Goal: Find specific page/section: Find specific page/section

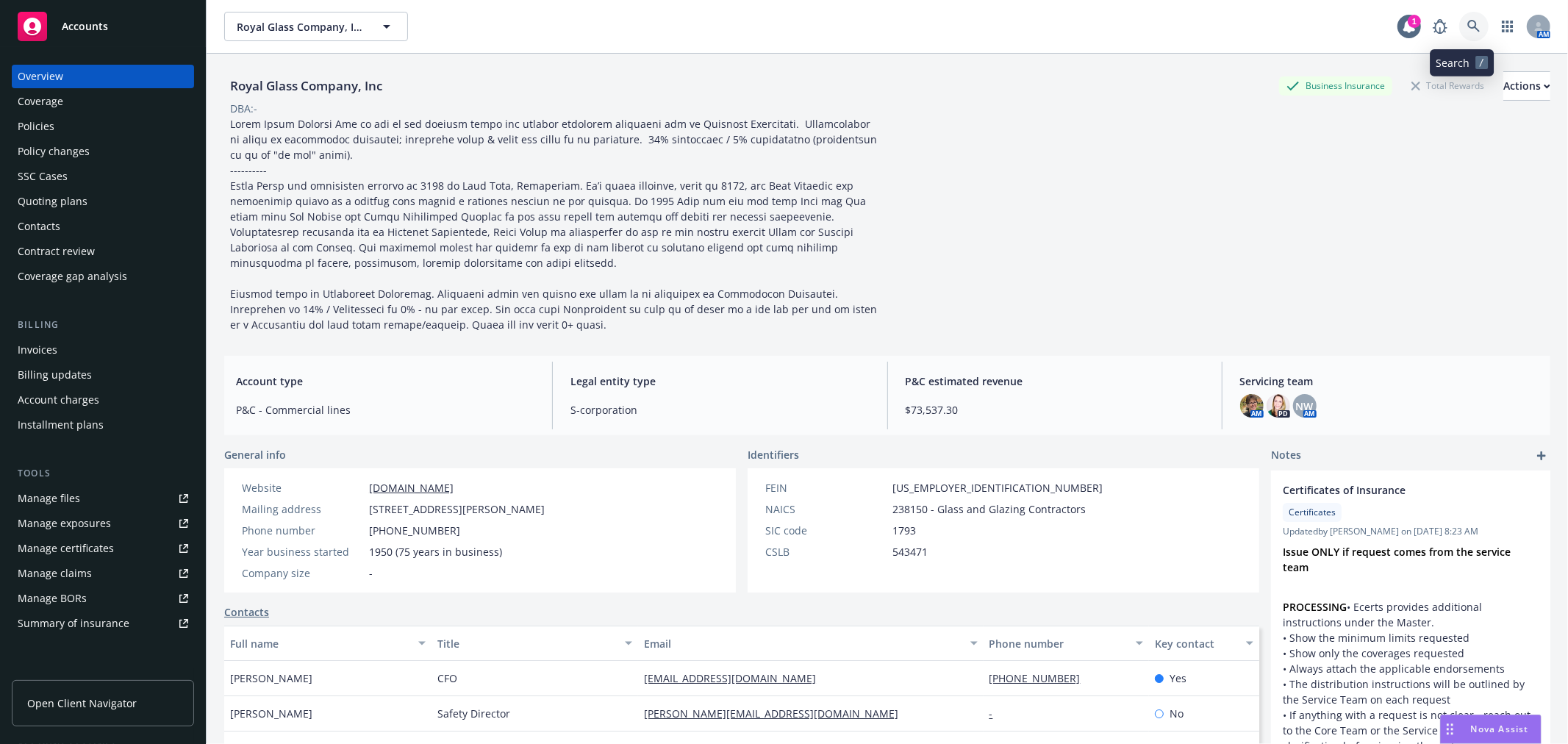
click at [1459, 26] on link at bounding box center [1474, 26] width 29 height 29
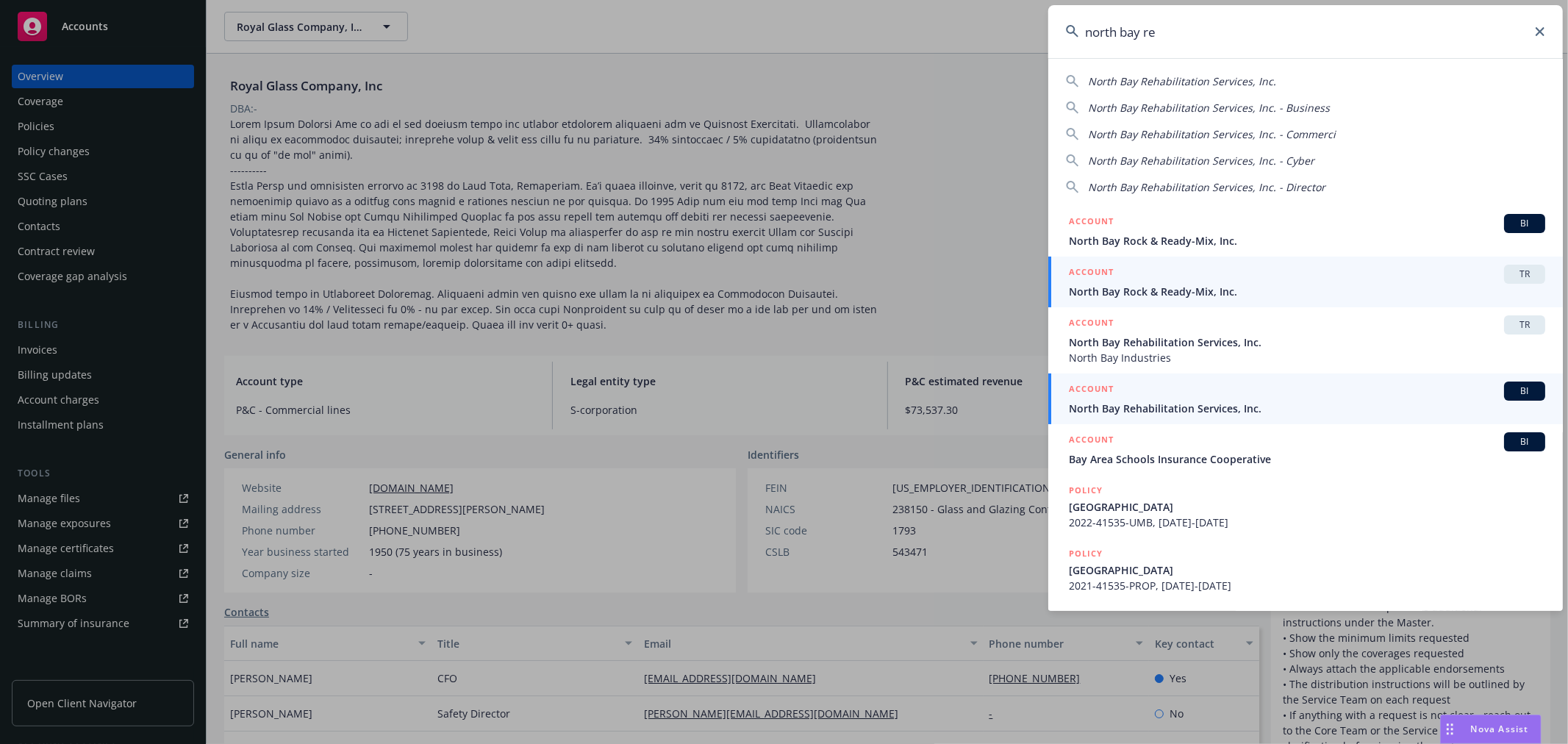
type input "north bay re"
click at [1232, 398] on div "ACCOUNT BI" at bounding box center [1307, 391] width 476 height 19
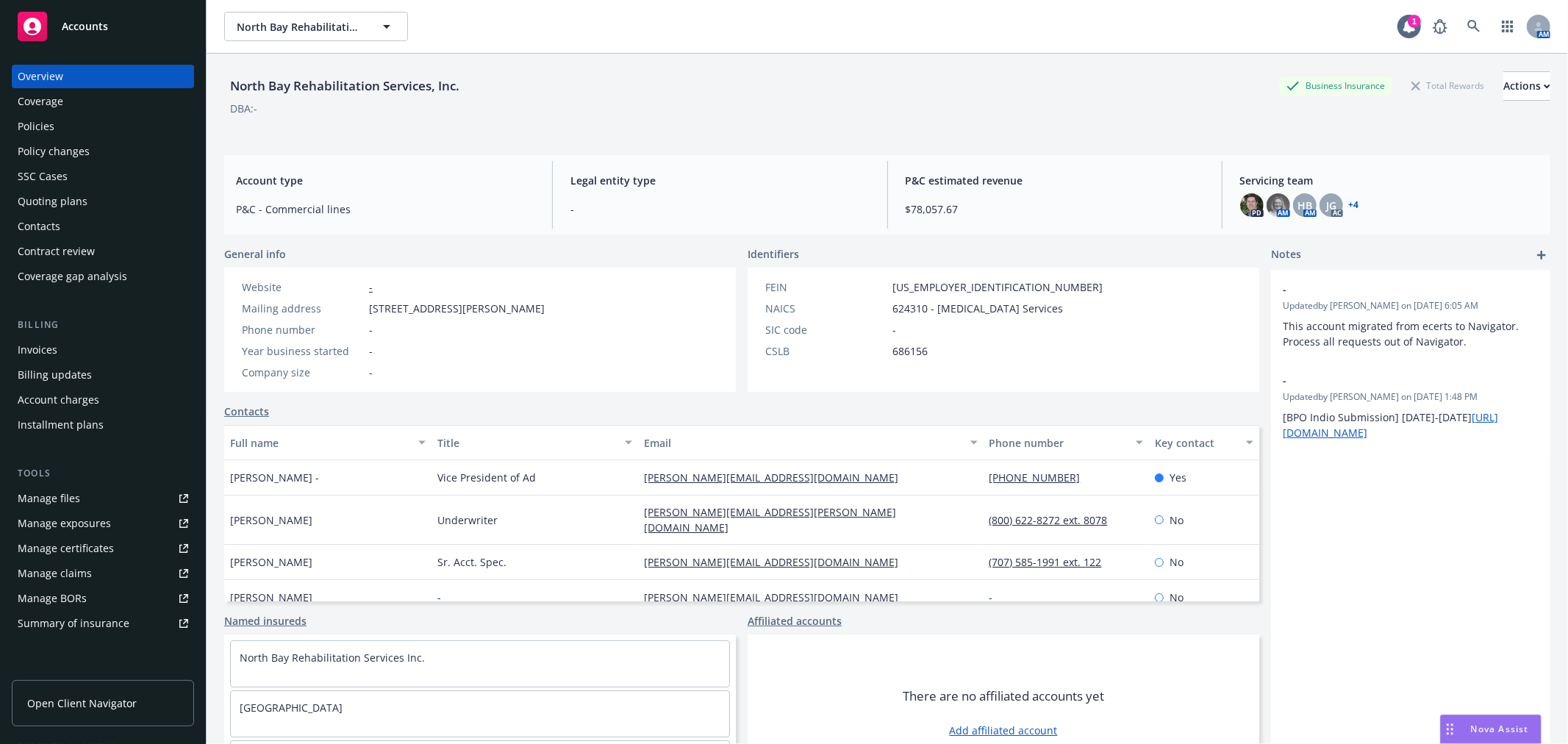
click at [128, 132] on div "Policies" at bounding box center [103, 126] width 171 height 24
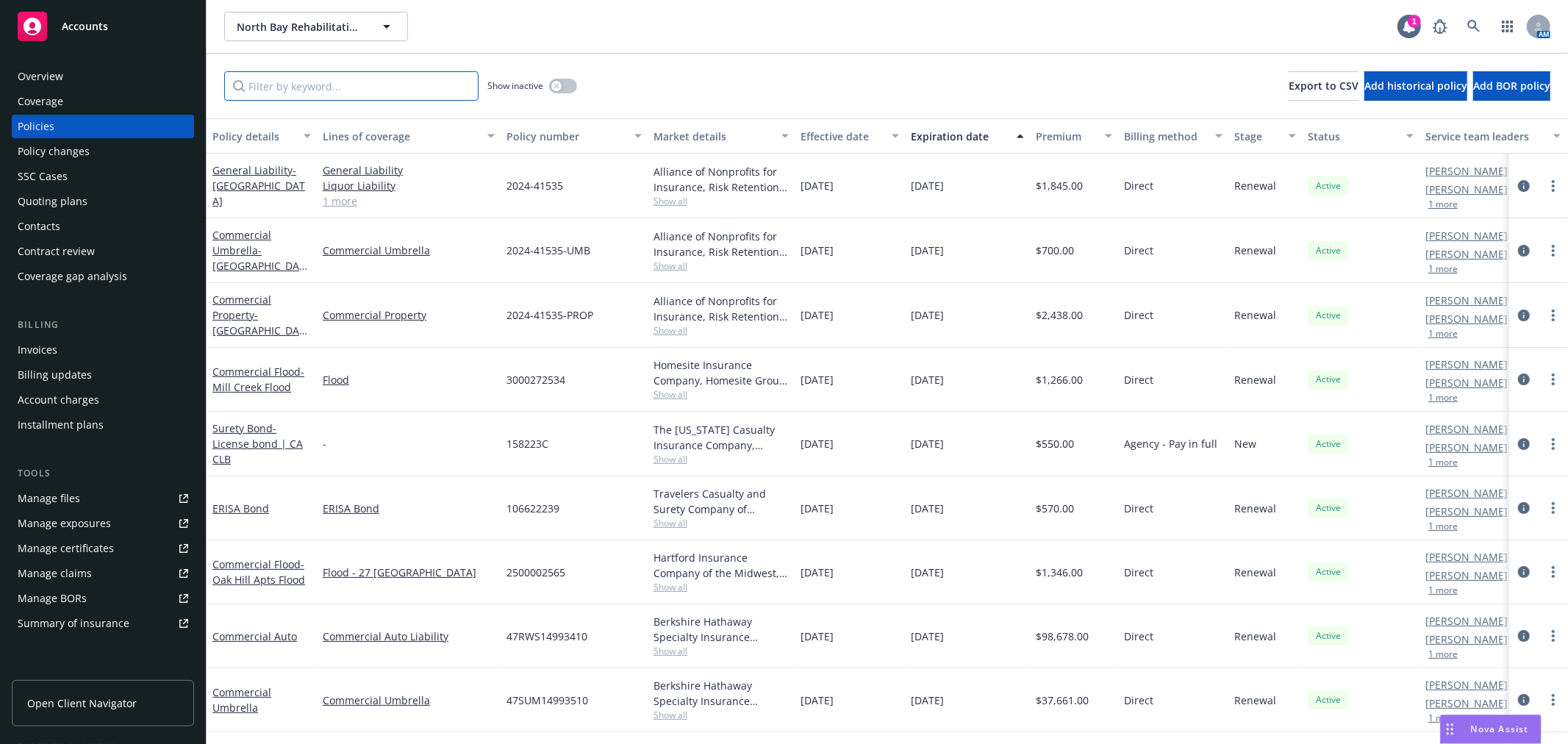
click at [328, 88] on input "Filter by keyword..." at bounding box center [352, 86] width 254 height 29
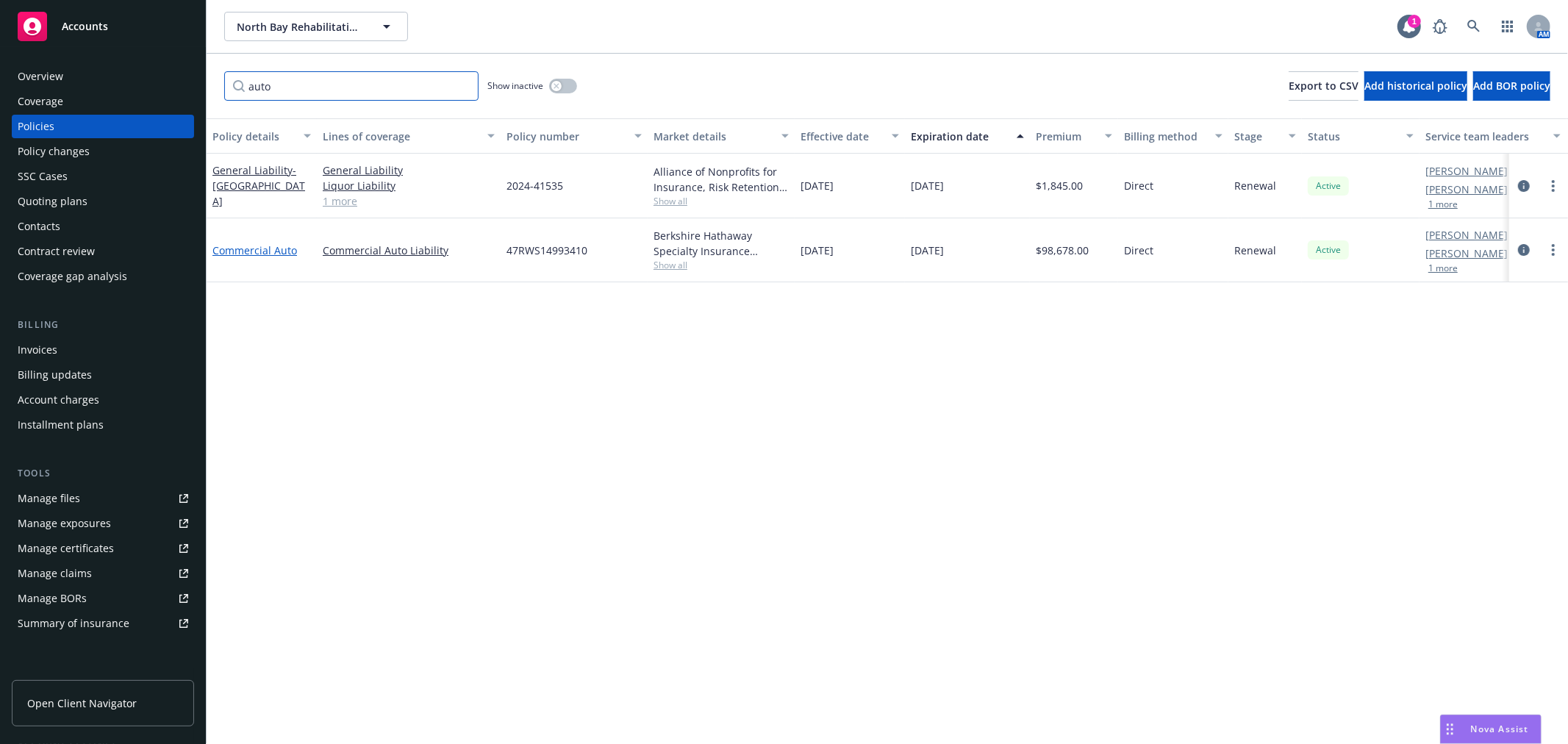
type input "auto"
click at [274, 247] on link "Commercial Auto" at bounding box center [255, 250] width 85 height 14
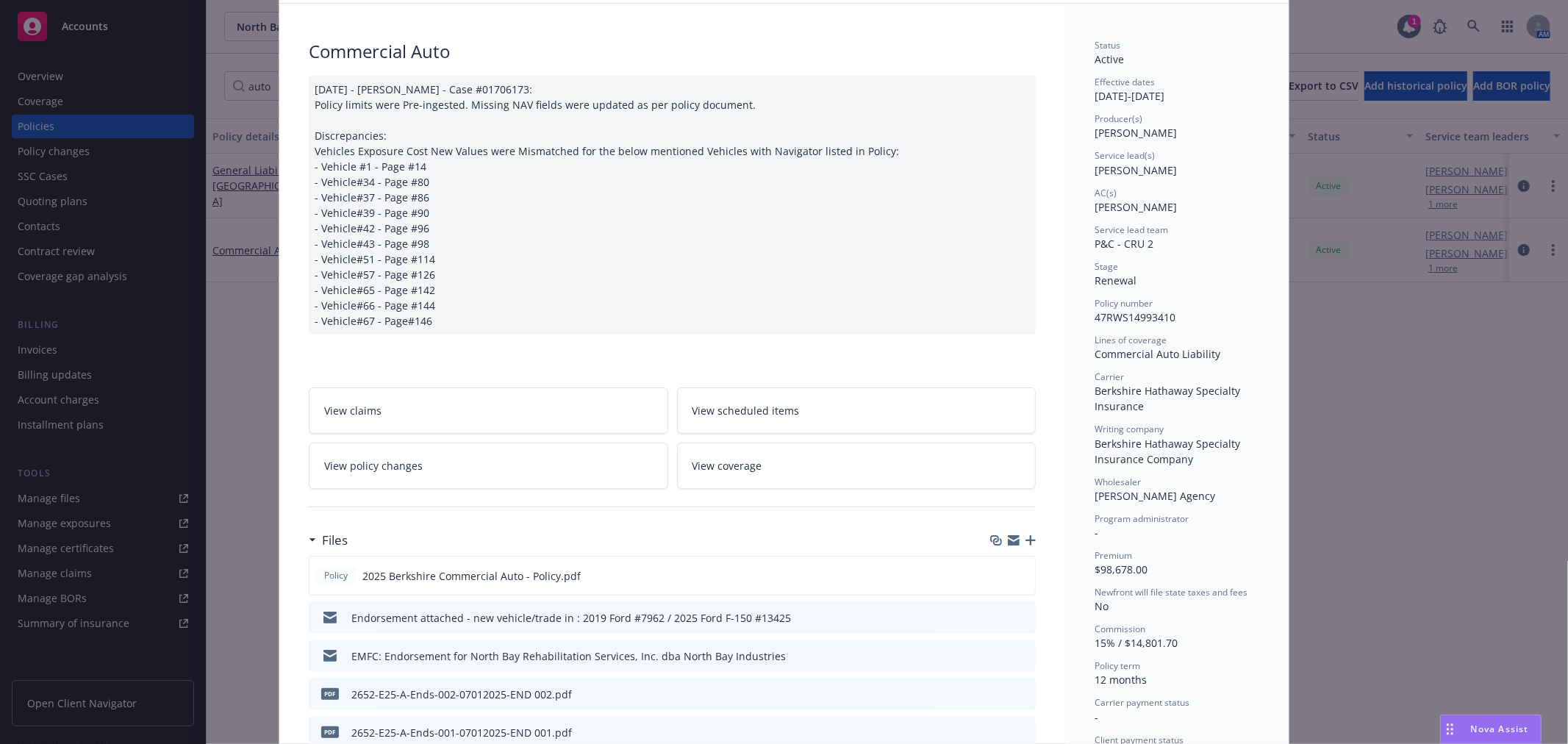
scroll to position [163, 0]
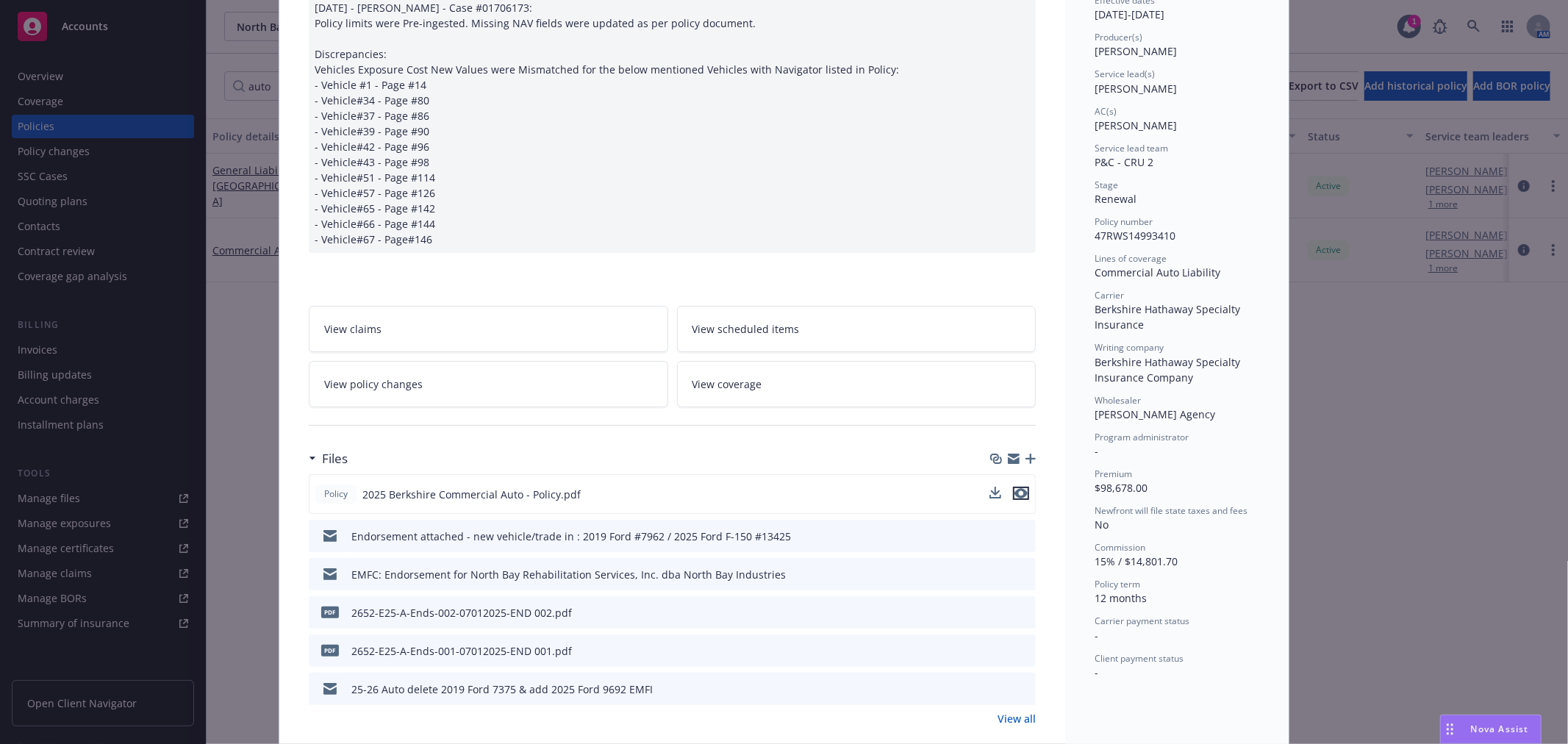
click at [1018, 493] on icon "preview file" at bounding box center [1021, 493] width 13 height 10
click at [791, 383] on link "View coverage" at bounding box center [856, 383] width 359 height 46
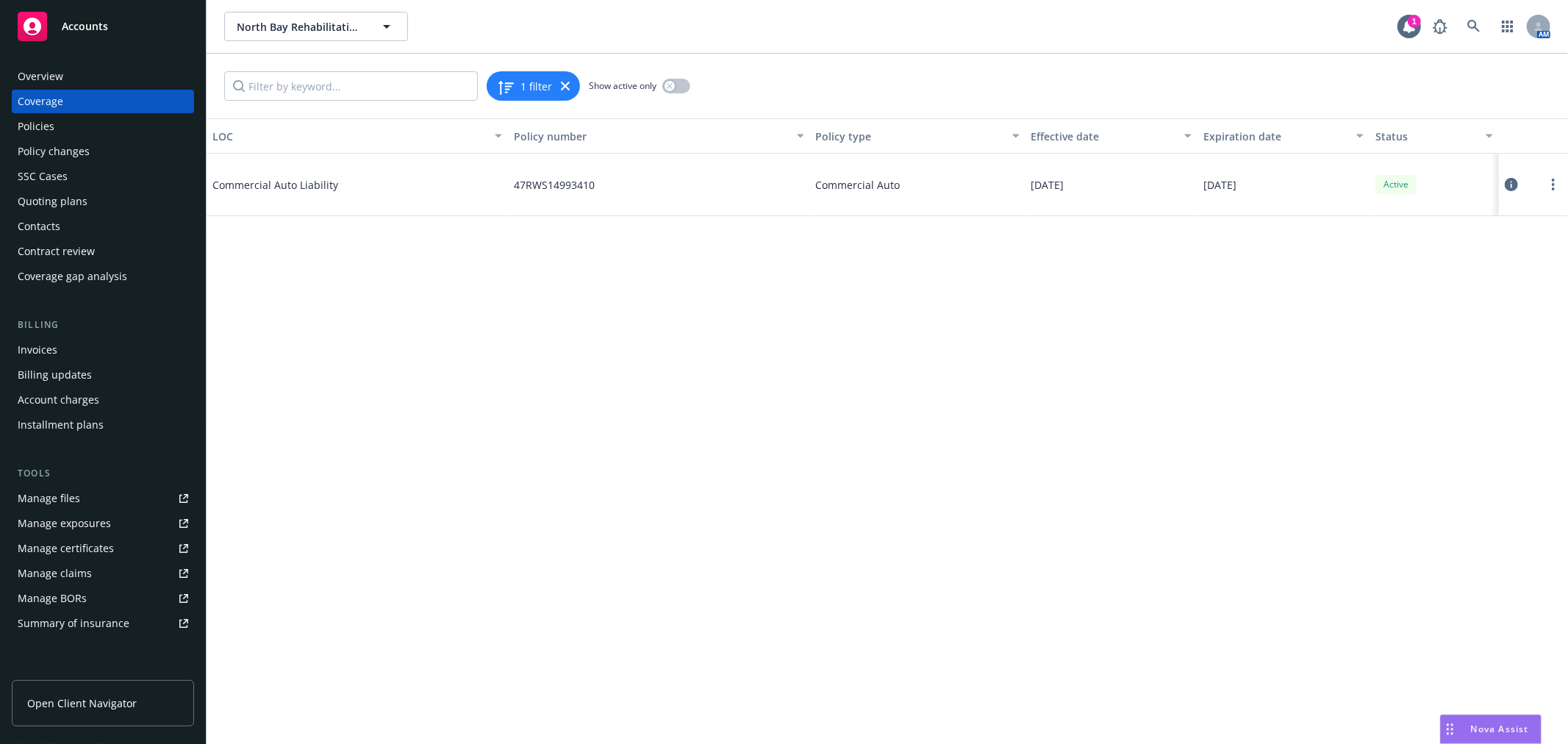
click at [1510, 184] on icon at bounding box center [1512, 185] width 13 height 13
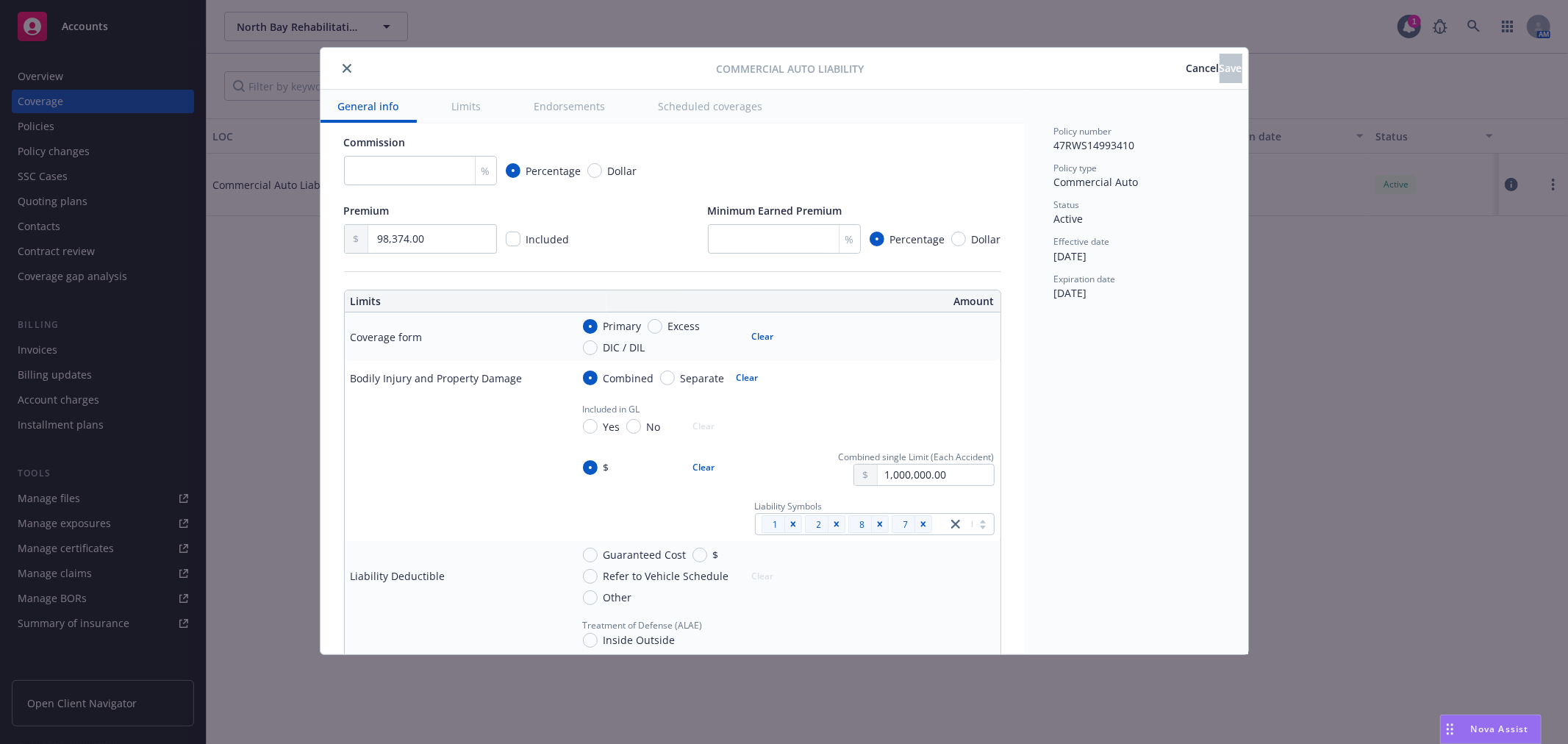
scroll to position [245, 0]
click at [919, 525] on icon "Remove [object Object]" at bounding box center [924, 523] width 10 height 10
click at [919, 525] on icon "Remove [object Object]" at bounding box center [924, 523] width 10 height 10
click at [591, 551] on input "Guaranteed Cost" at bounding box center [590, 553] width 14 height 14
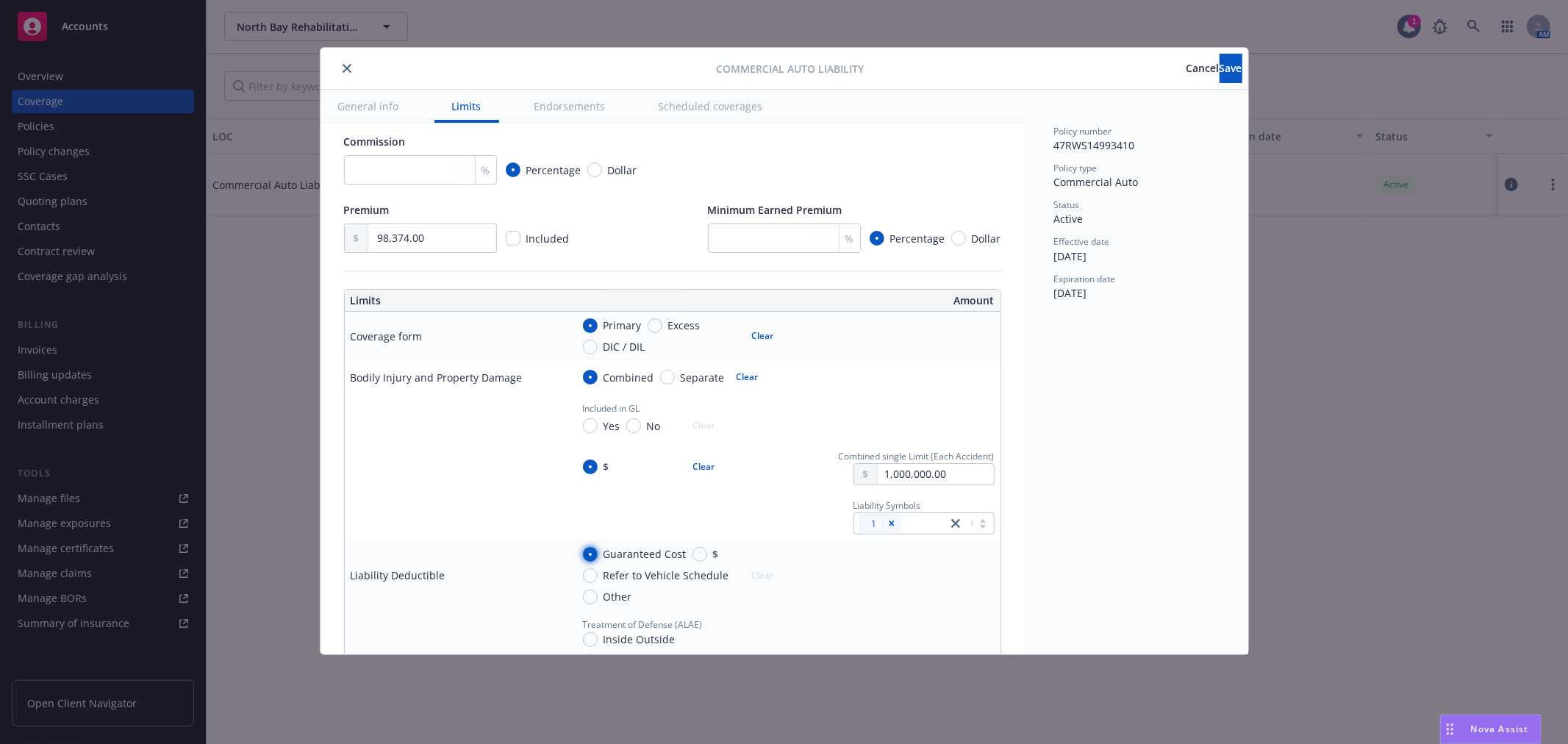
radio input "true"
click at [1220, 77] on button "Save" at bounding box center [1231, 68] width 23 height 29
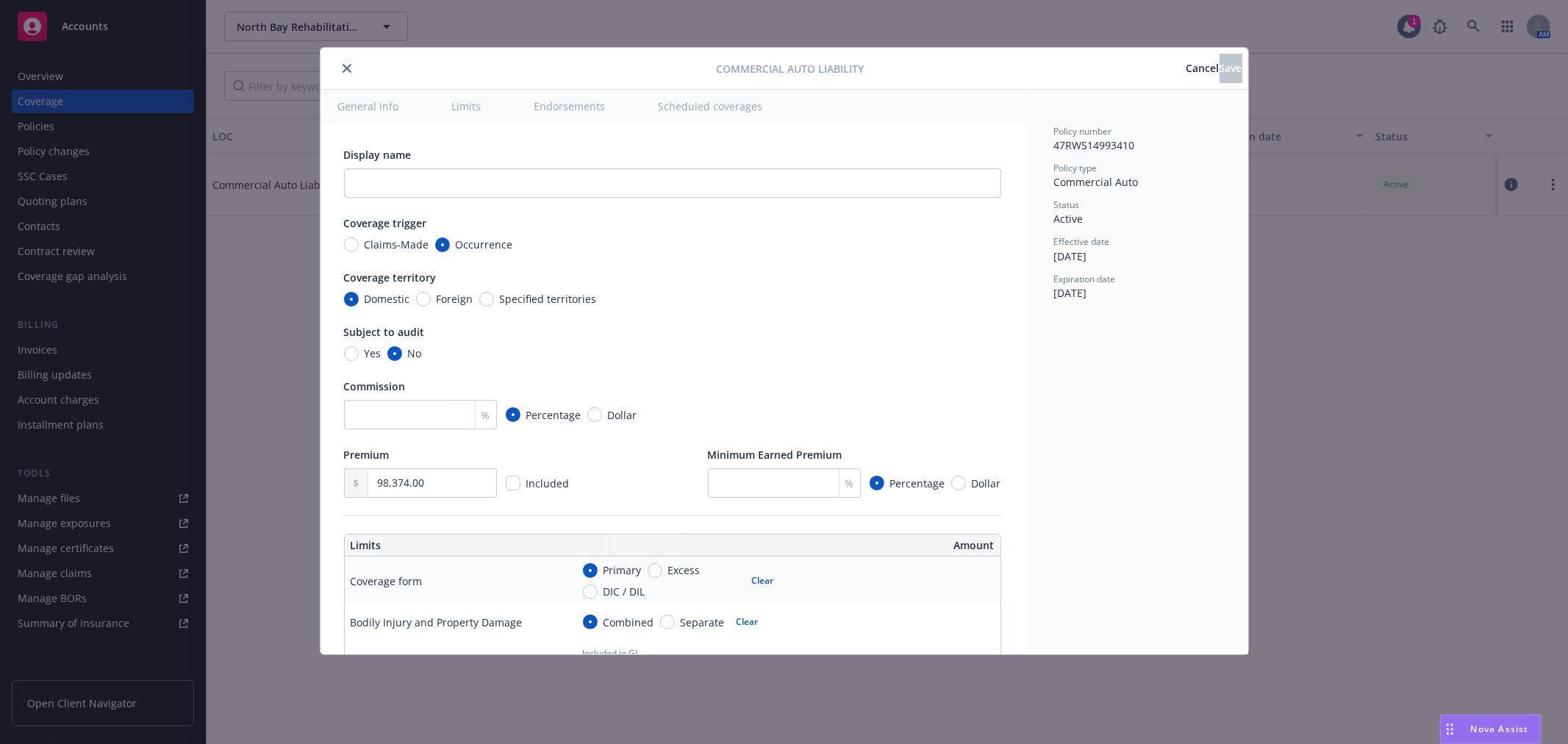
radio input "true"
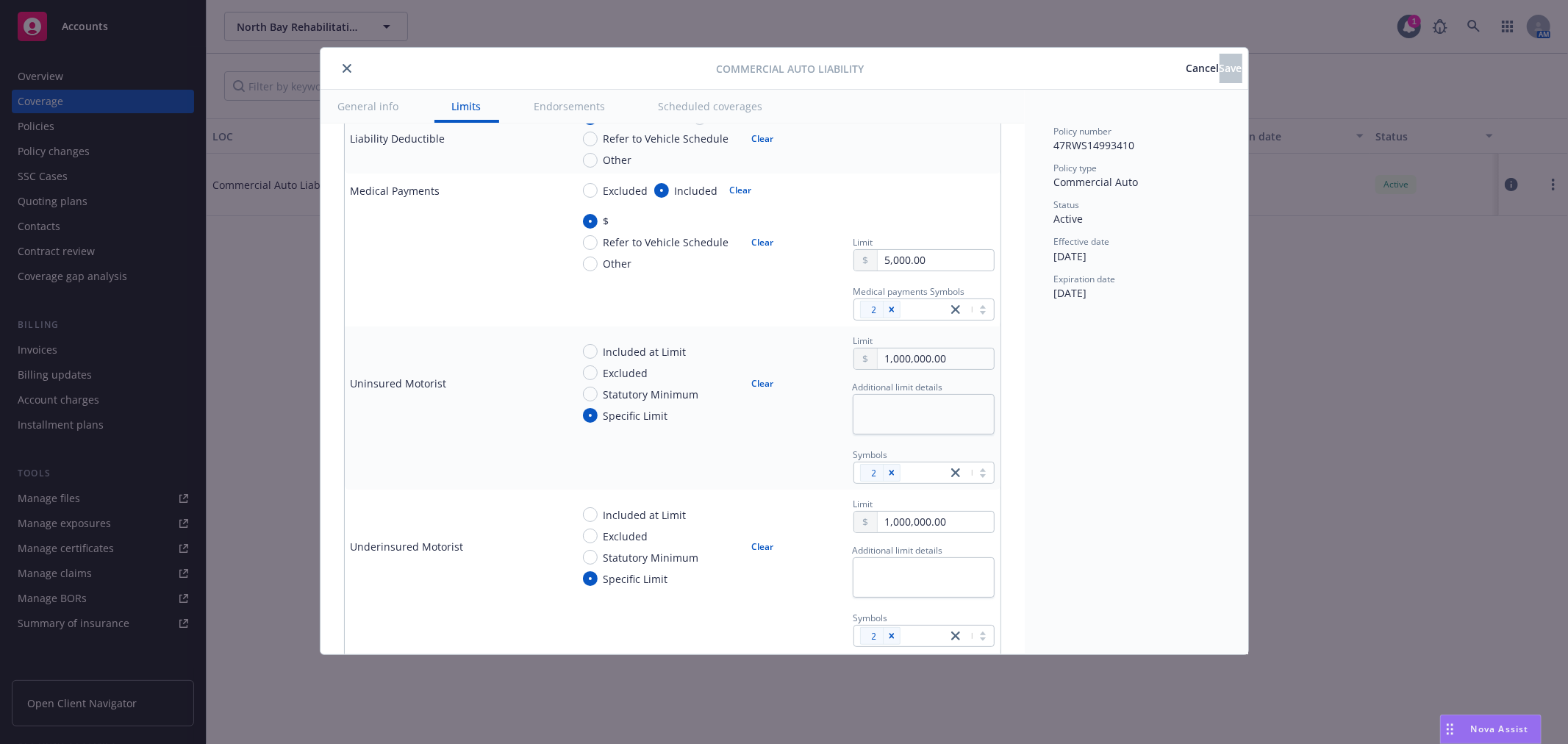
scroll to position [652, 0]
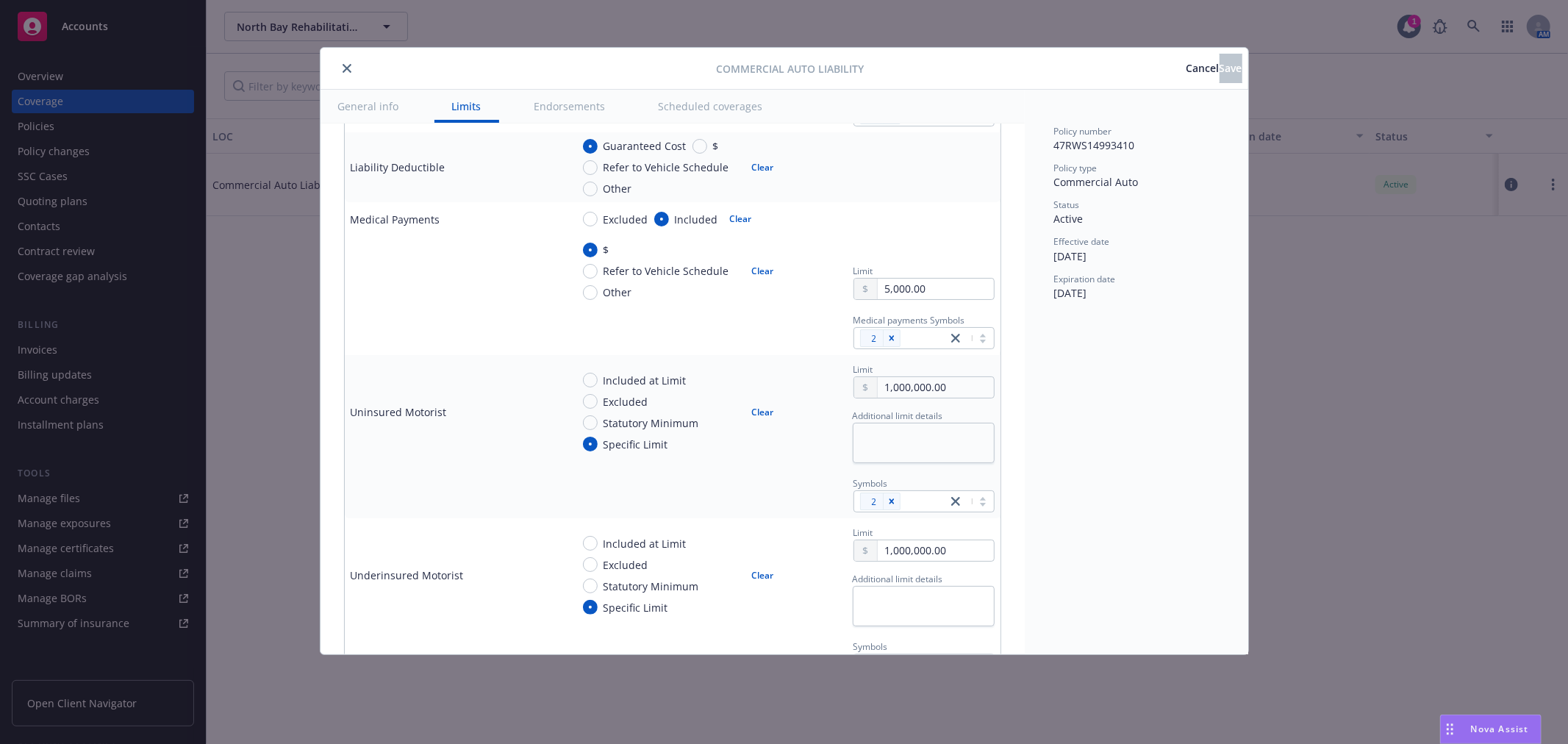
click at [346, 69] on icon "close" at bounding box center [347, 68] width 8 height 8
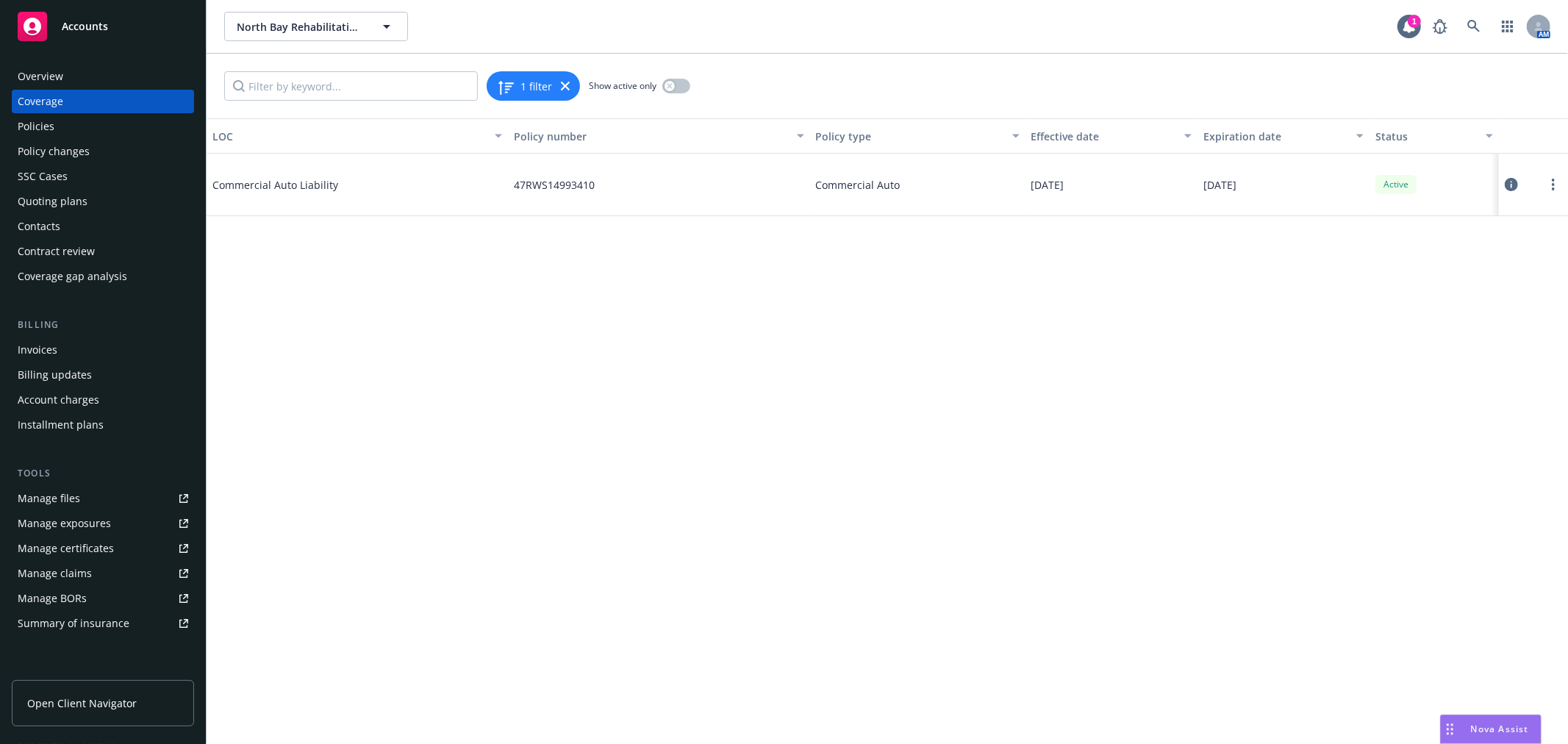
click at [77, 129] on div "Policies" at bounding box center [103, 126] width 171 height 24
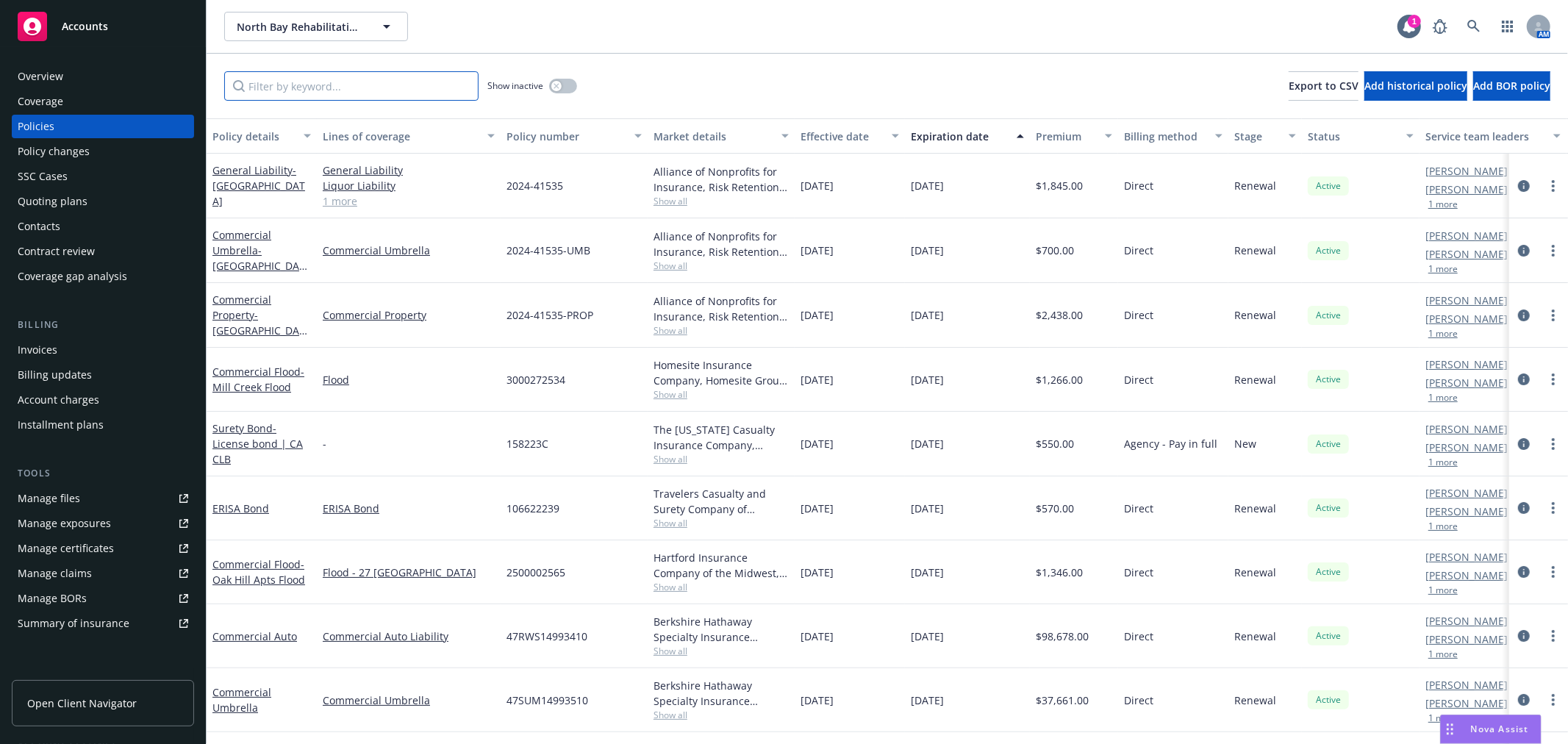
click at [283, 93] on input "Filter by keyword..." at bounding box center [352, 86] width 254 height 29
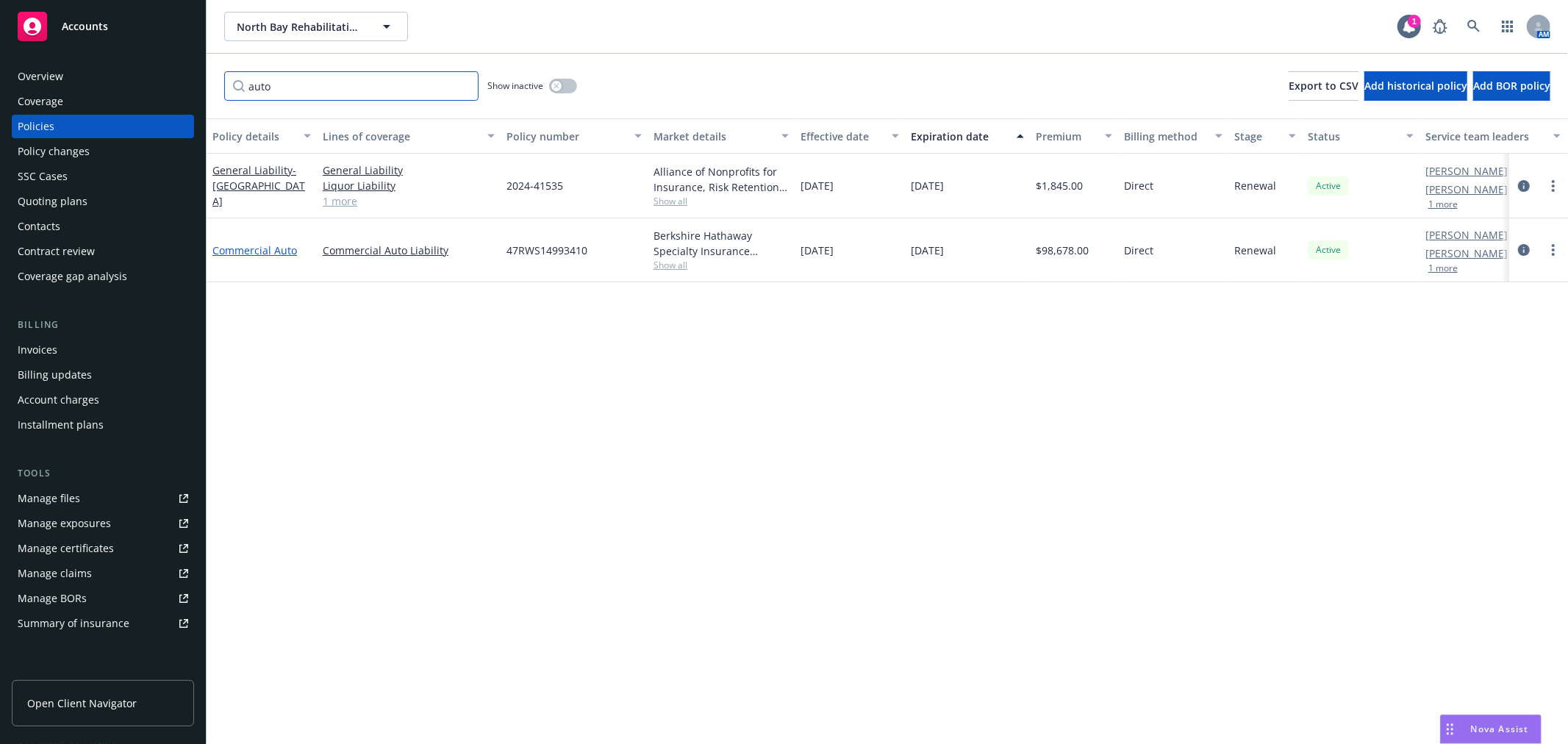
type input "auto"
click at [276, 253] on link "Commercial Auto" at bounding box center [255, 250] width 85 height 14
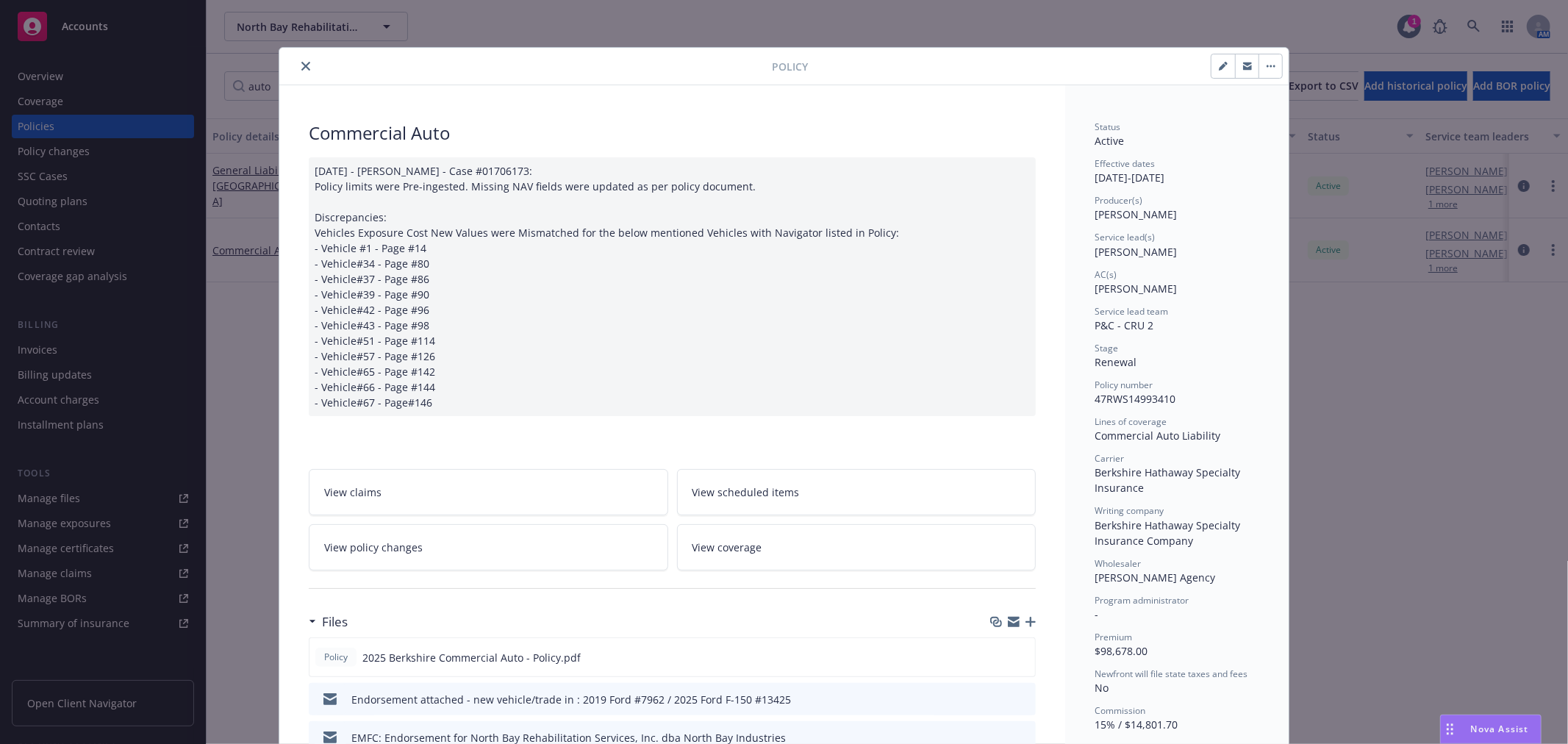
scroll to position [44, 0]
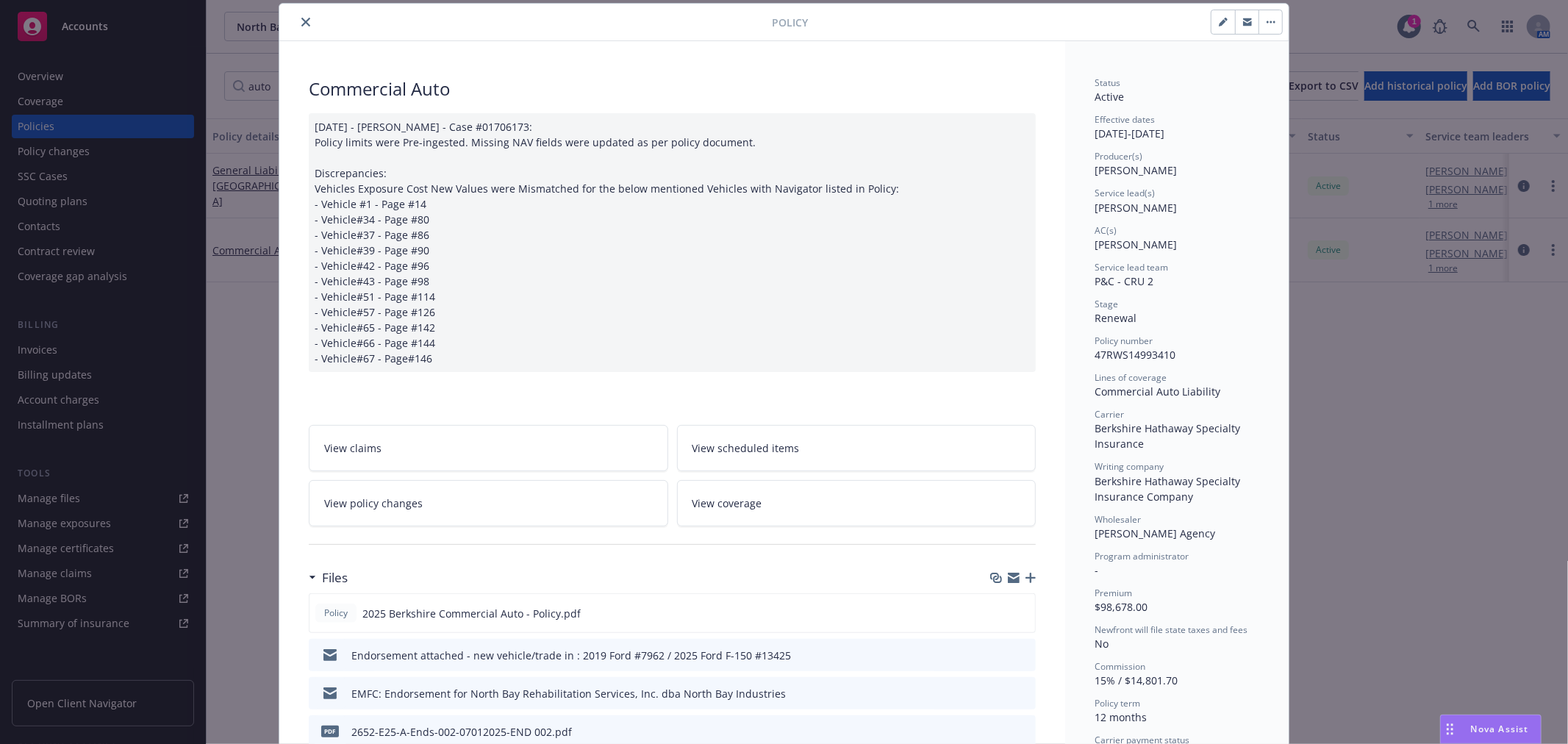
click at [1267, 20] on icon "button" at bounding box center [1271, 21] width 8 height 3
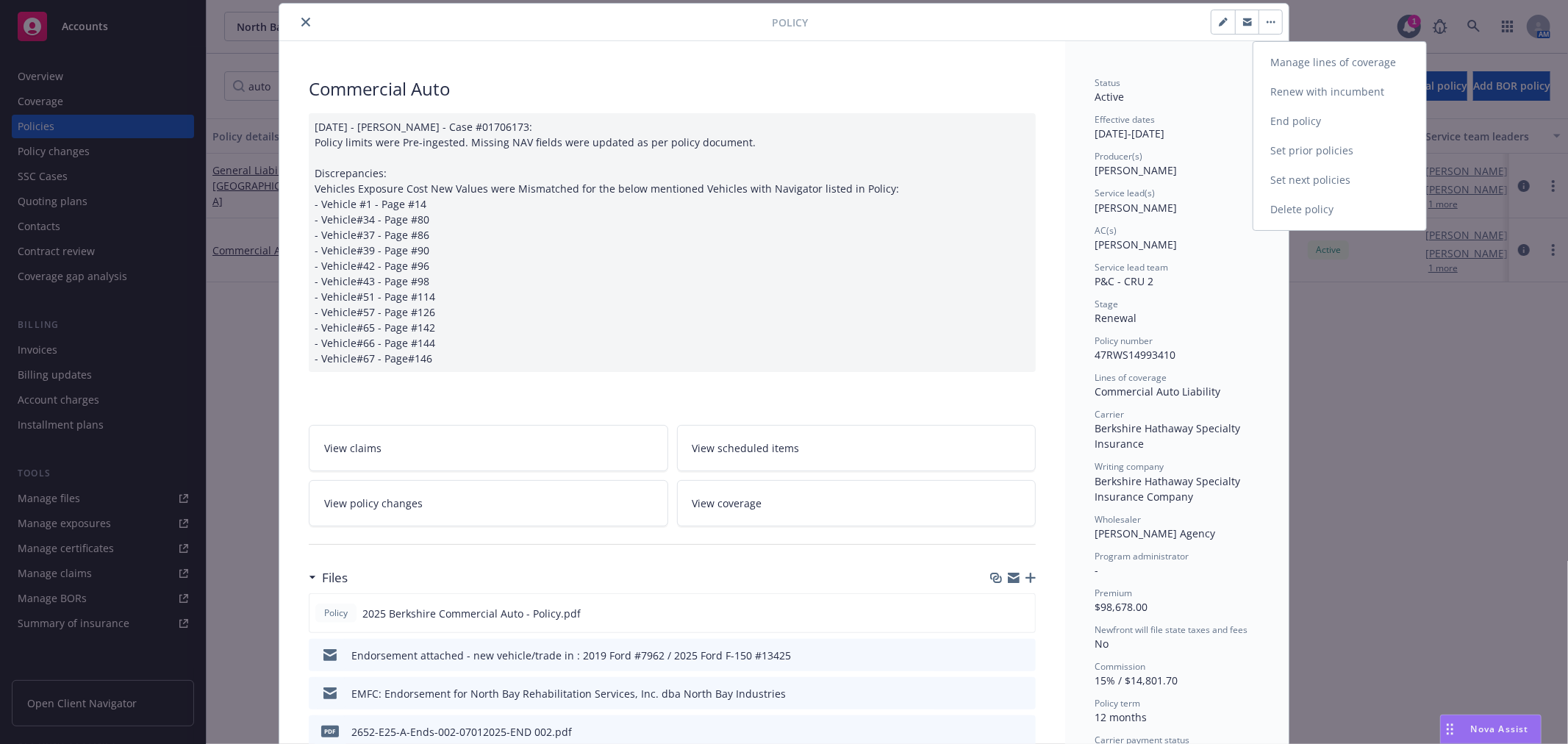
click at [1291, 55] on link "Manage lines of coverage" at bounding box center [1339, 62] width 172 height 29
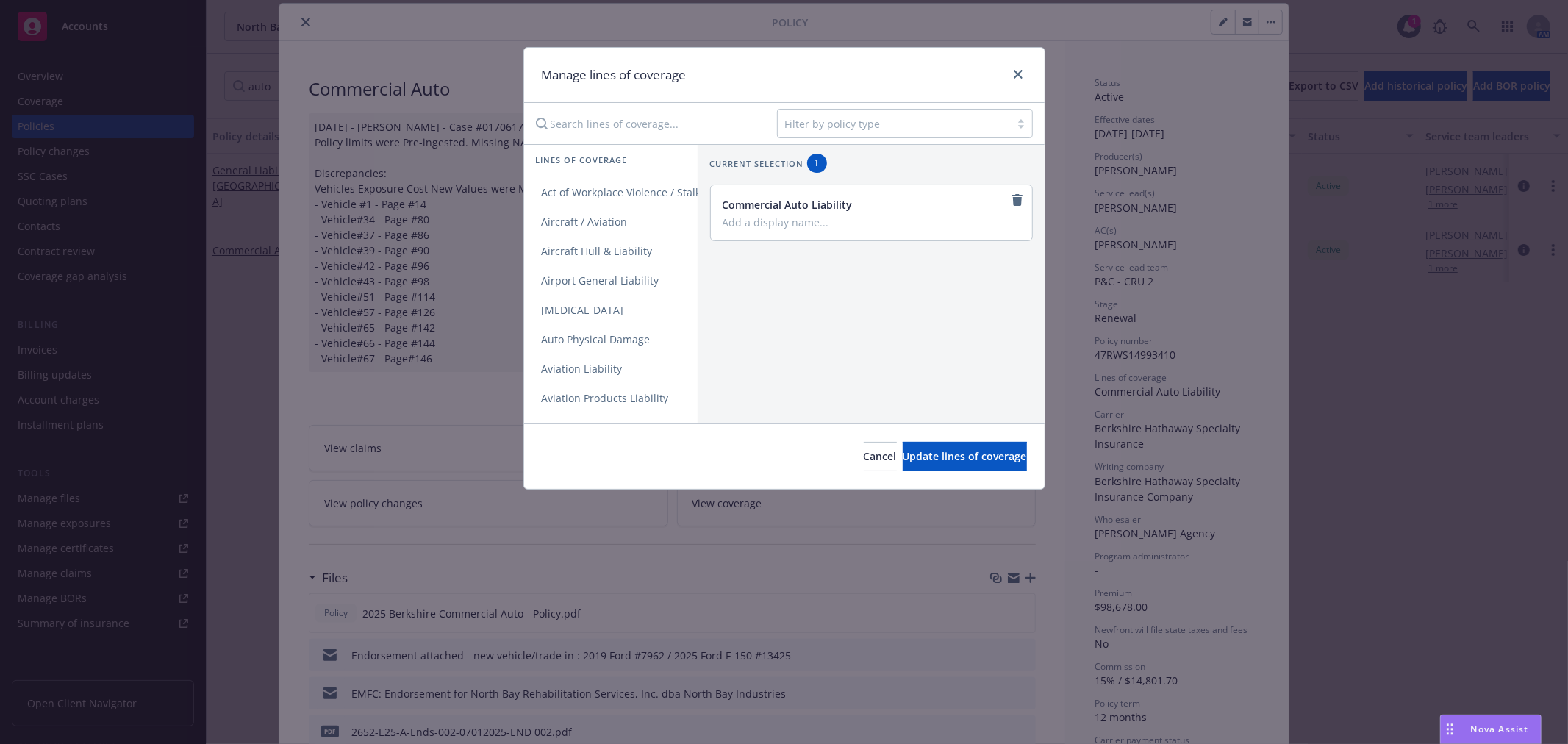
click at [908, 129] on div at bounding box center [893, 123] width 218 height 18
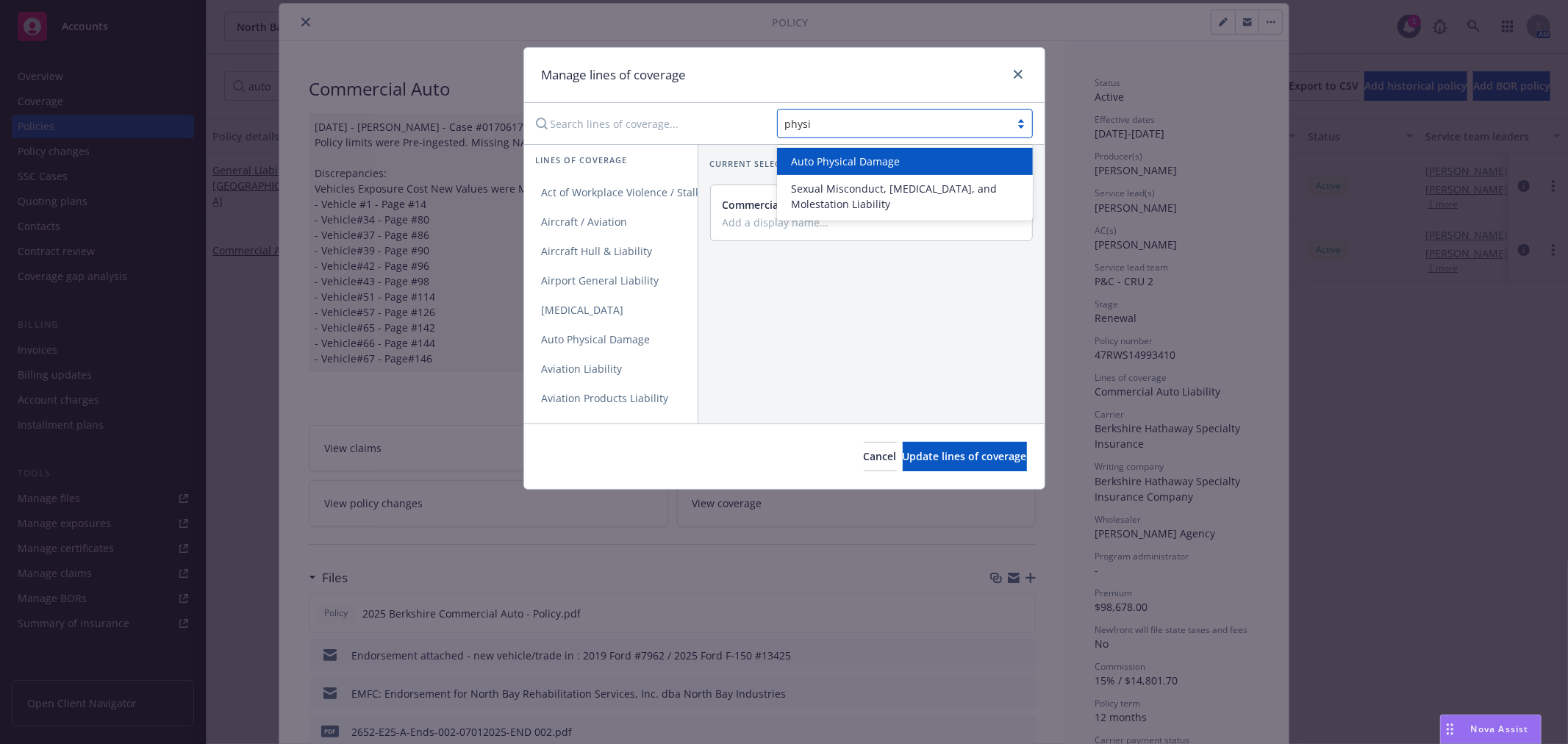
type input "physic"
click at [880, 156] on span "Auto Physical Damage" at bounding box center [845, 161] width 109 height 15
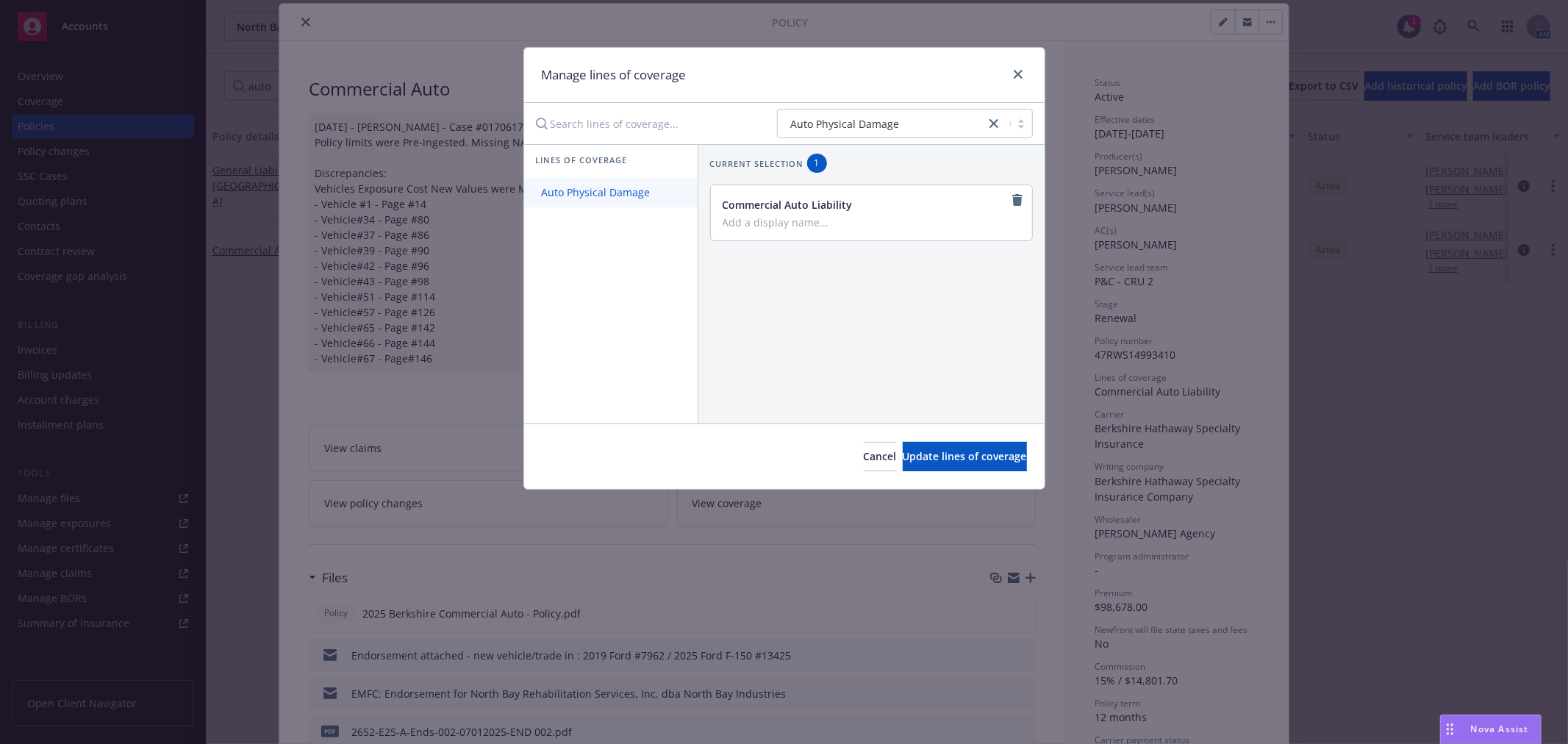
click at [597, 194] on span "Auto Physical Damage" at bounding box center [596, 192] width 144 height 14
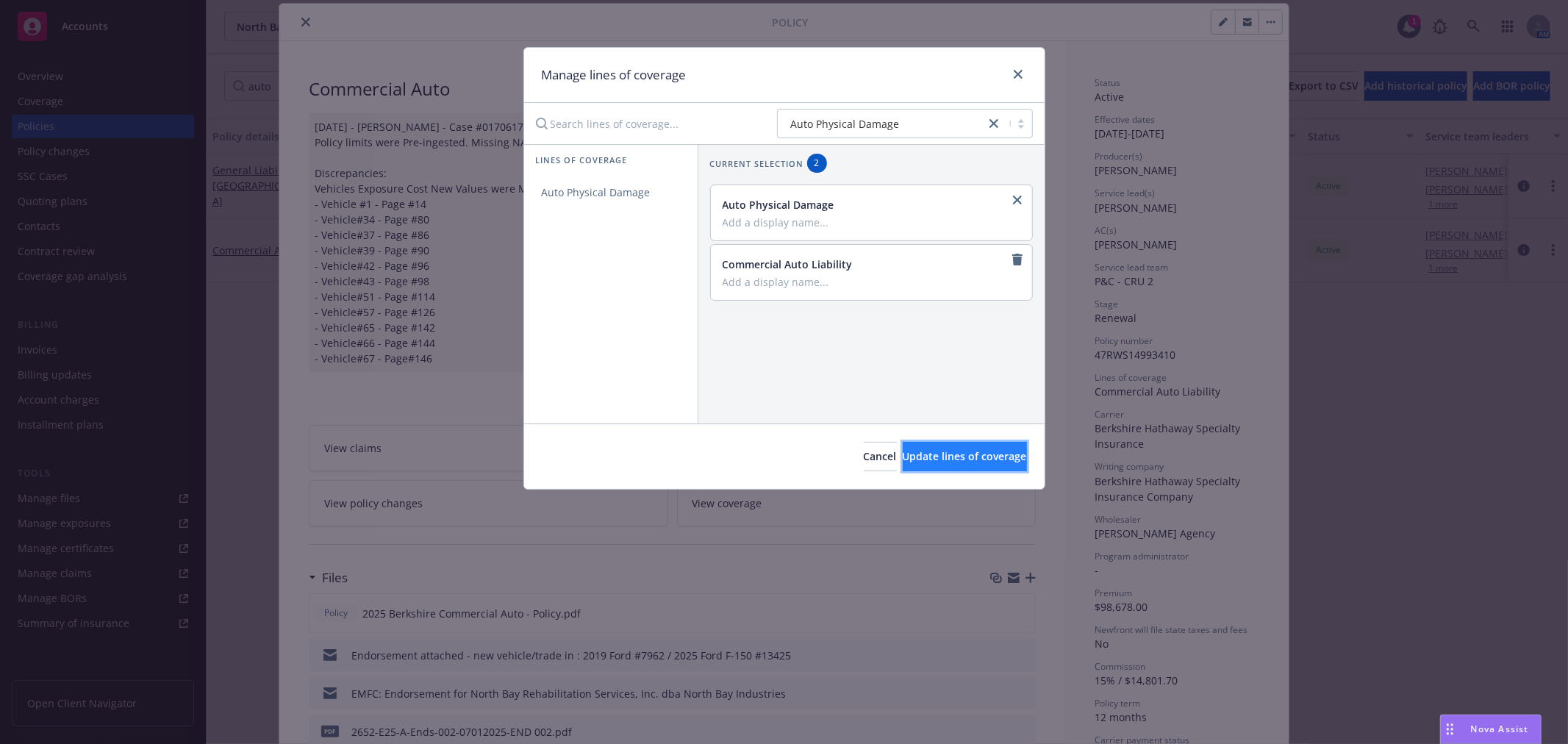
click at [966, 458] on span "Update lines of coverage" at bounding box center [965, 456] width 124 height 14
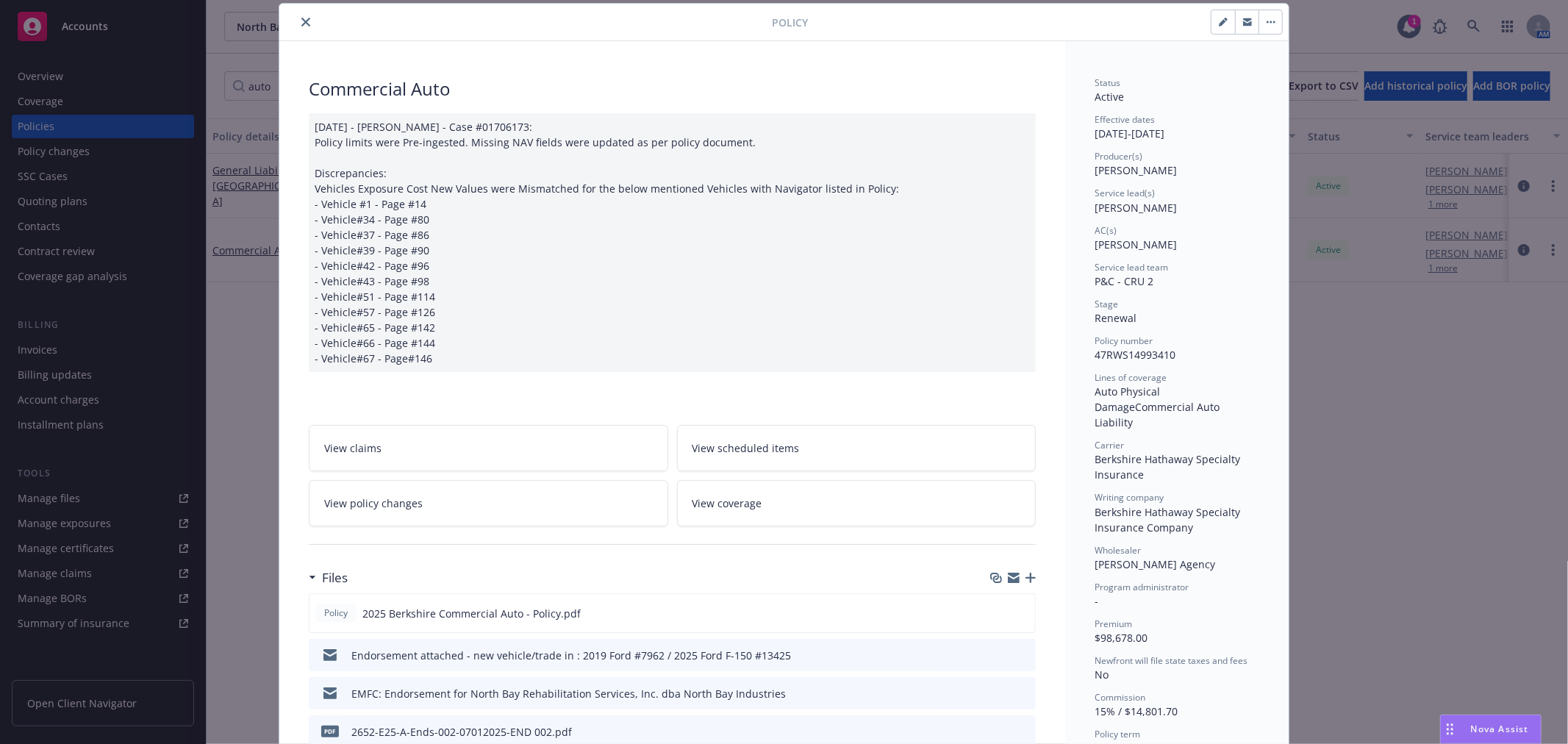
click at [871, 510] on link "View coverage" at bounding box center [856, 503] width 359 height 46
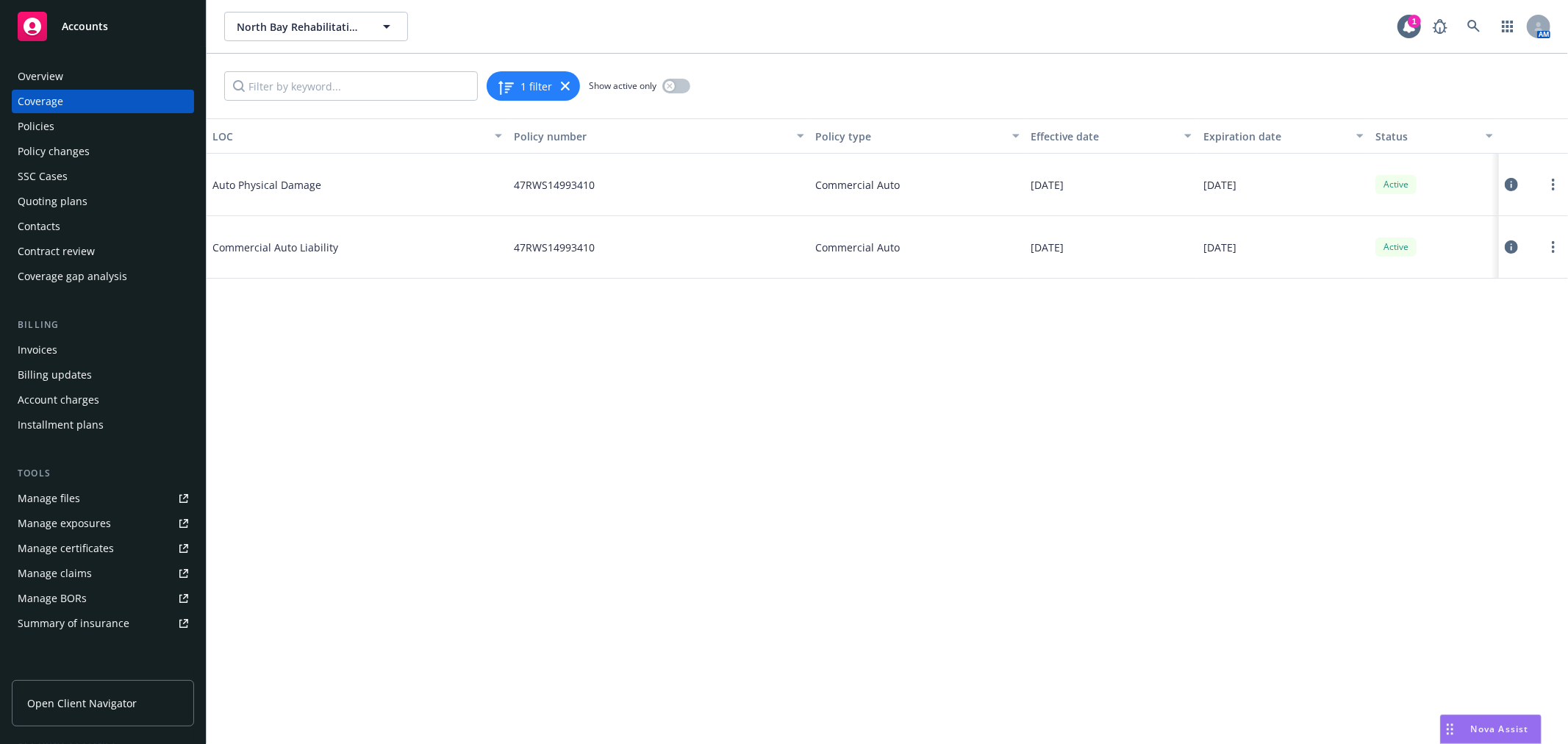
click at [1518, 178] on icon at bounding box center [1512, 185] width 13 height 13
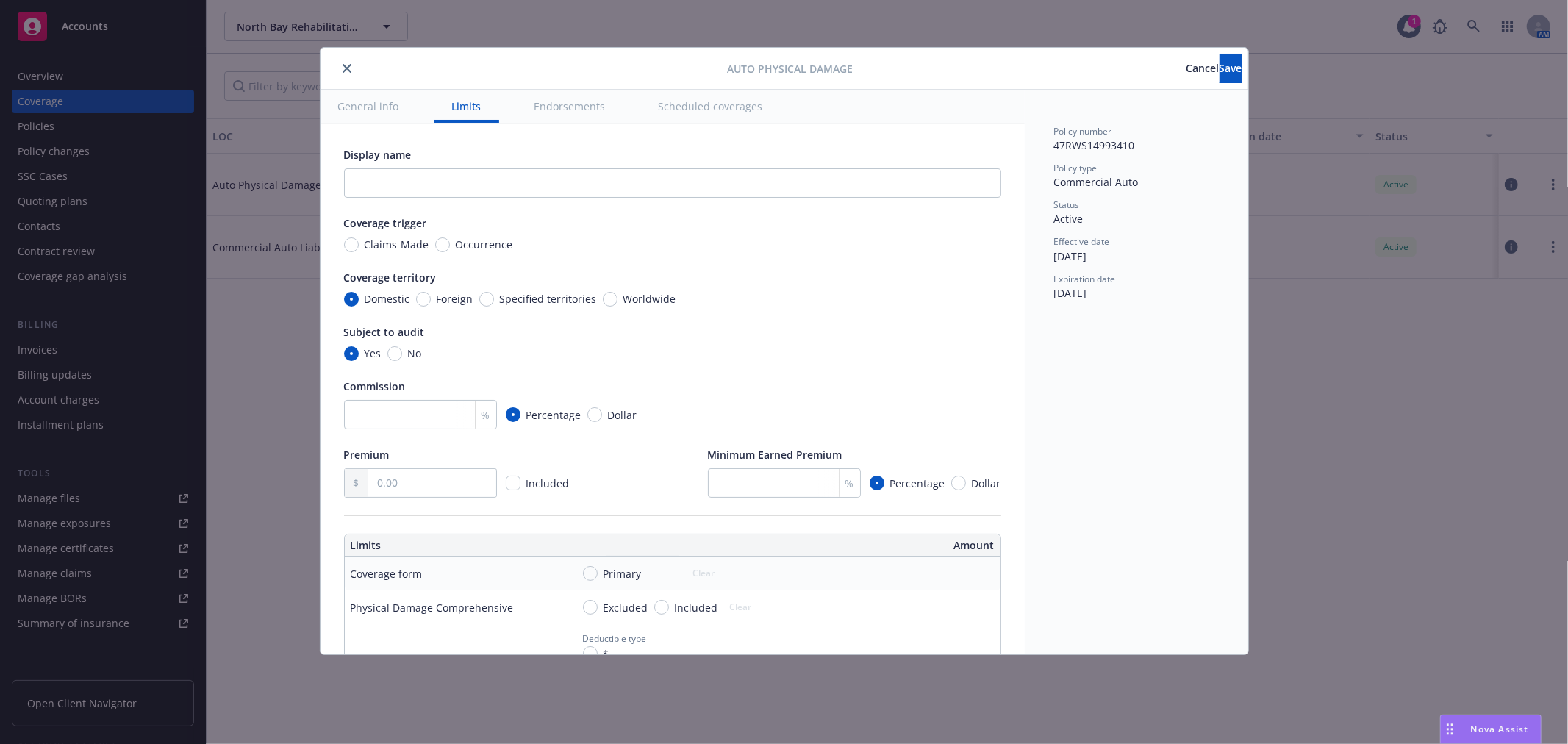
scroll to position [82, 0]
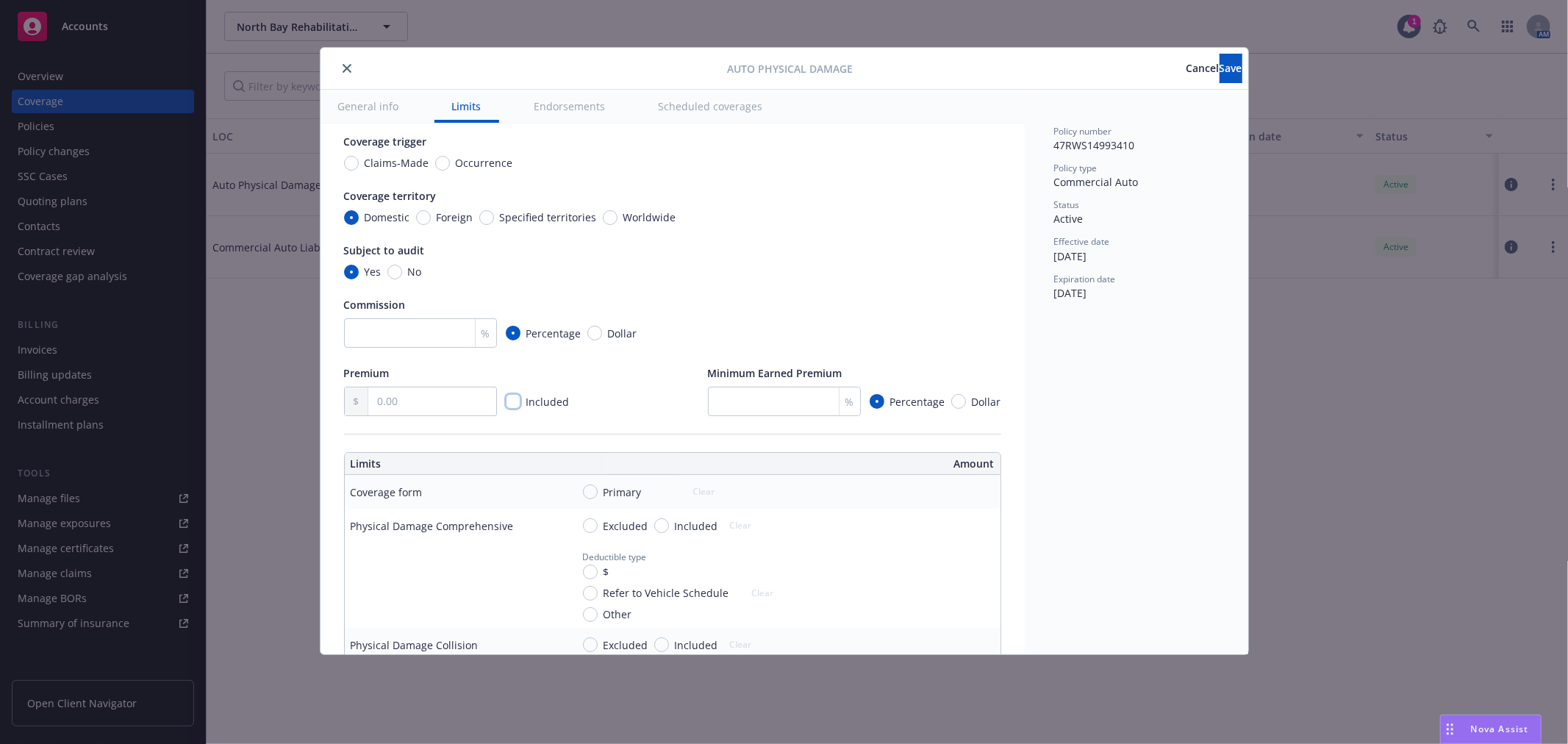
click at [511, 400] on input "checkbox" at bounding box center [512, 400] width 14 height 14
checkbox input "true"
click at [440, 161] on input "Occurrence" at bounding box center [442, 162] width 14 height 14
radio input "true"
click at [590, 488] on input "Primary" at bounding box center [590, 491] width 14 height 14
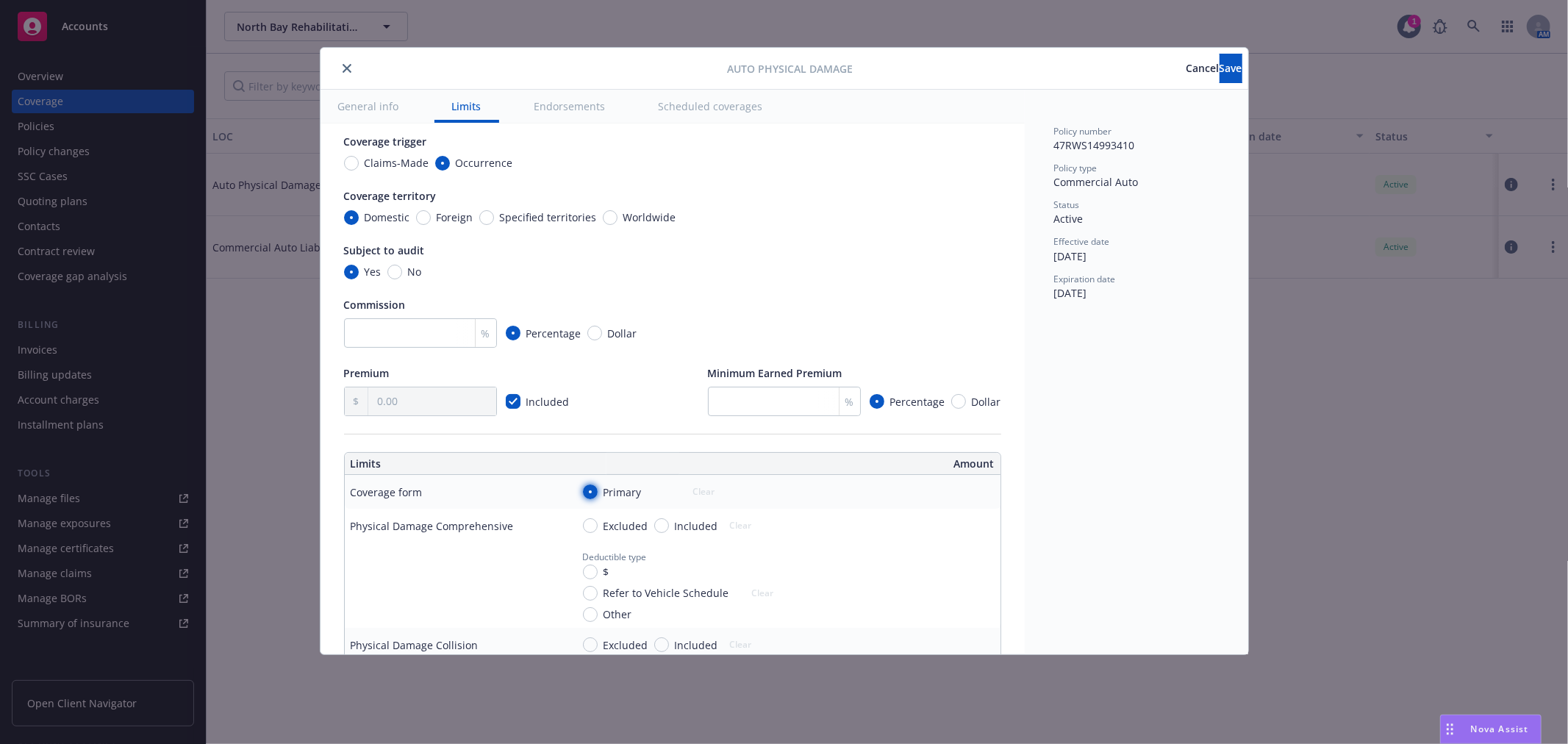
radio input "true"
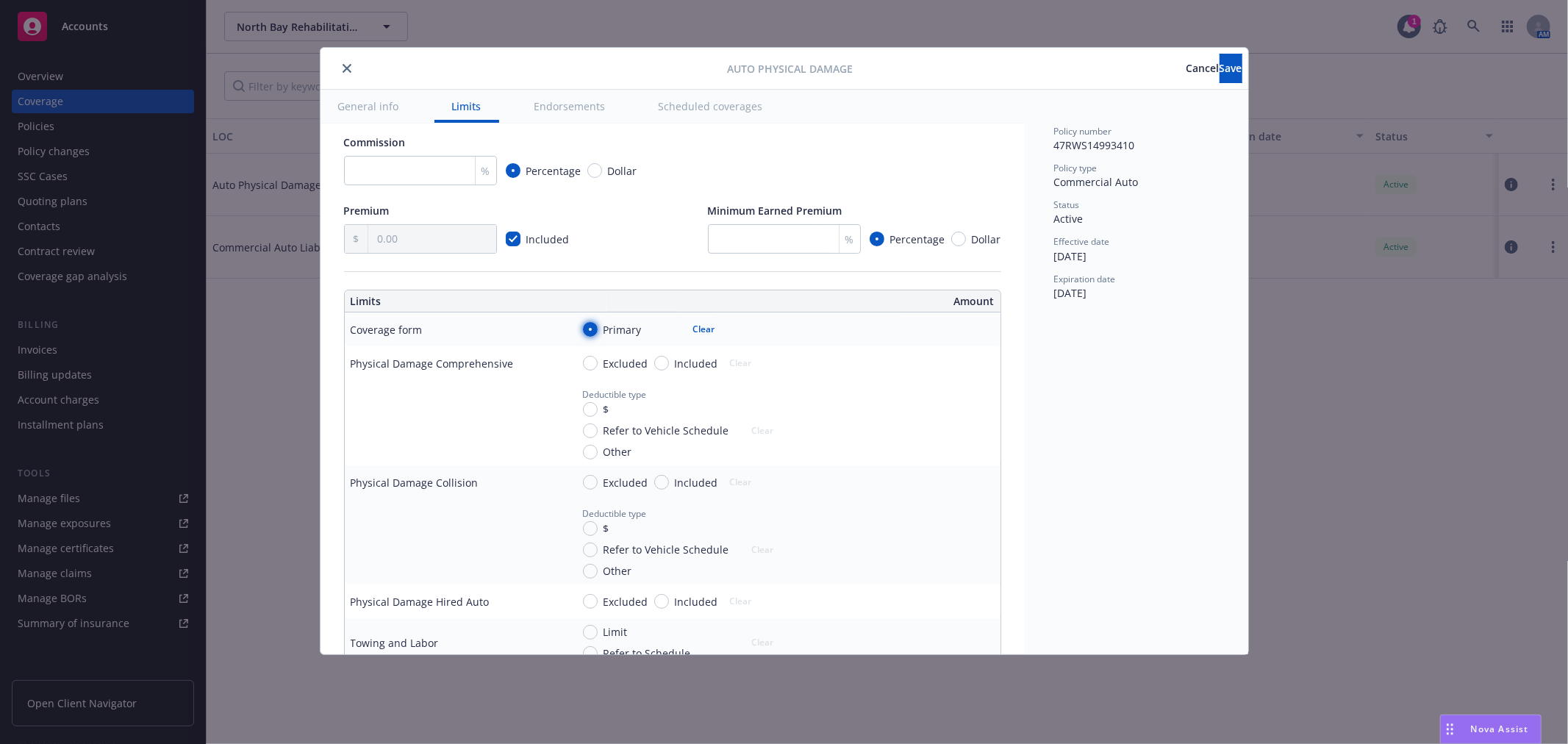
scroll to position [245, 0]
click at [591, 428] on input "Refer to Vehicle Schedule" at bounding box center [590, 430] width 14 height 14
radio input "true"
click at [592, 553] on input "Refer to Vehicle Schedule" at bounding box center [590, 548] width 14 height 14
radio input "true"
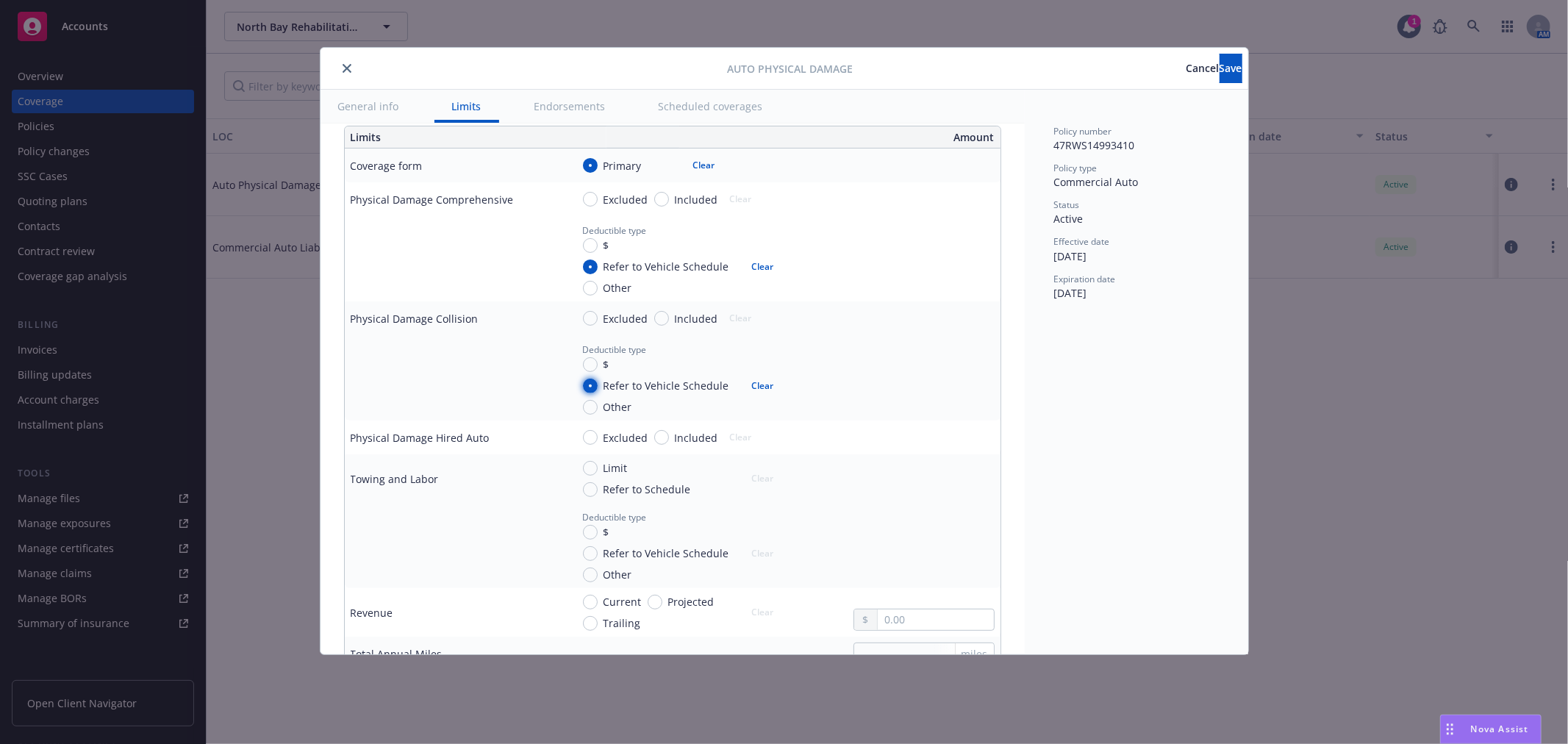
scroll to position [489, 0]
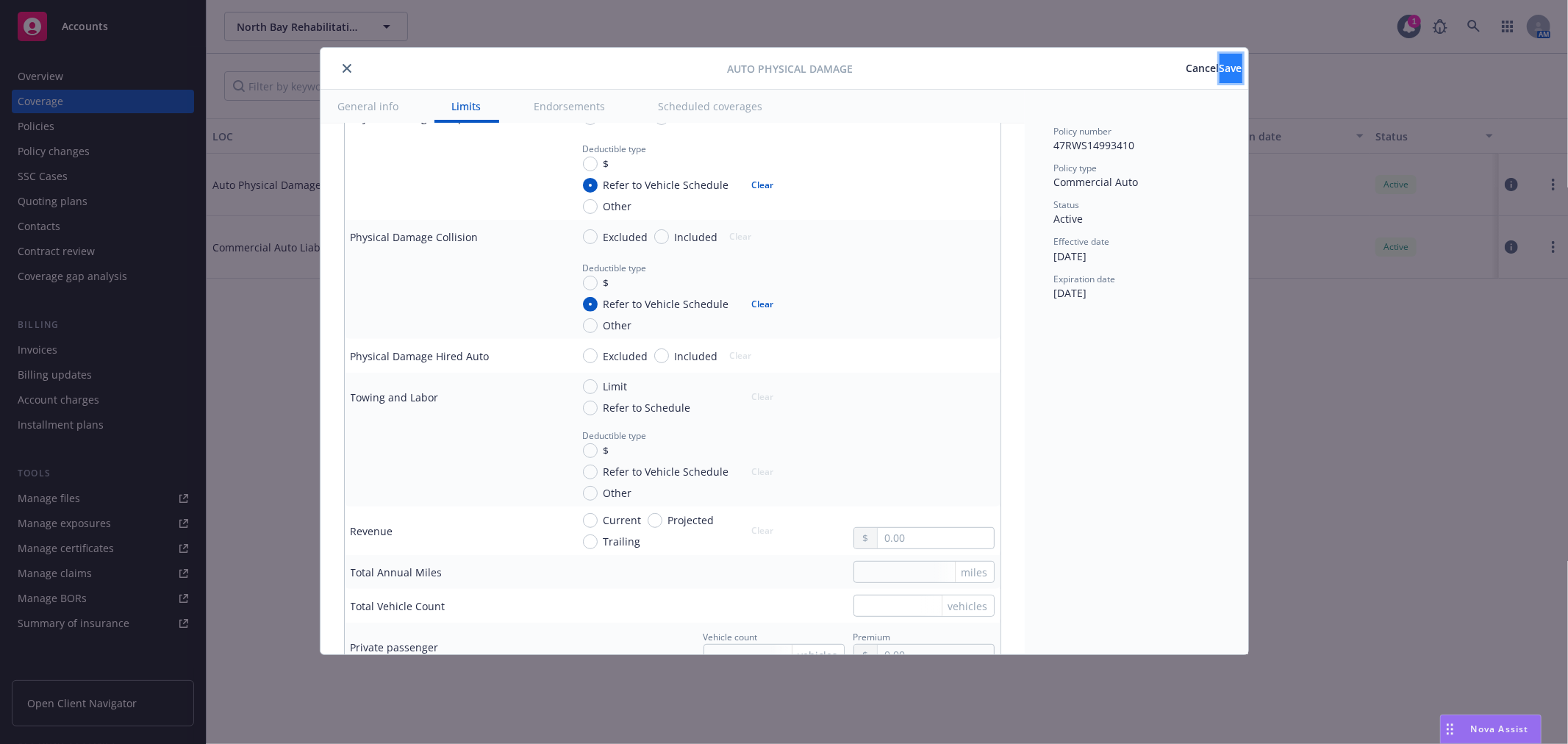
click at [1220, 55] on button "Save" at bounding box center [1231, 68] width 23 height 29
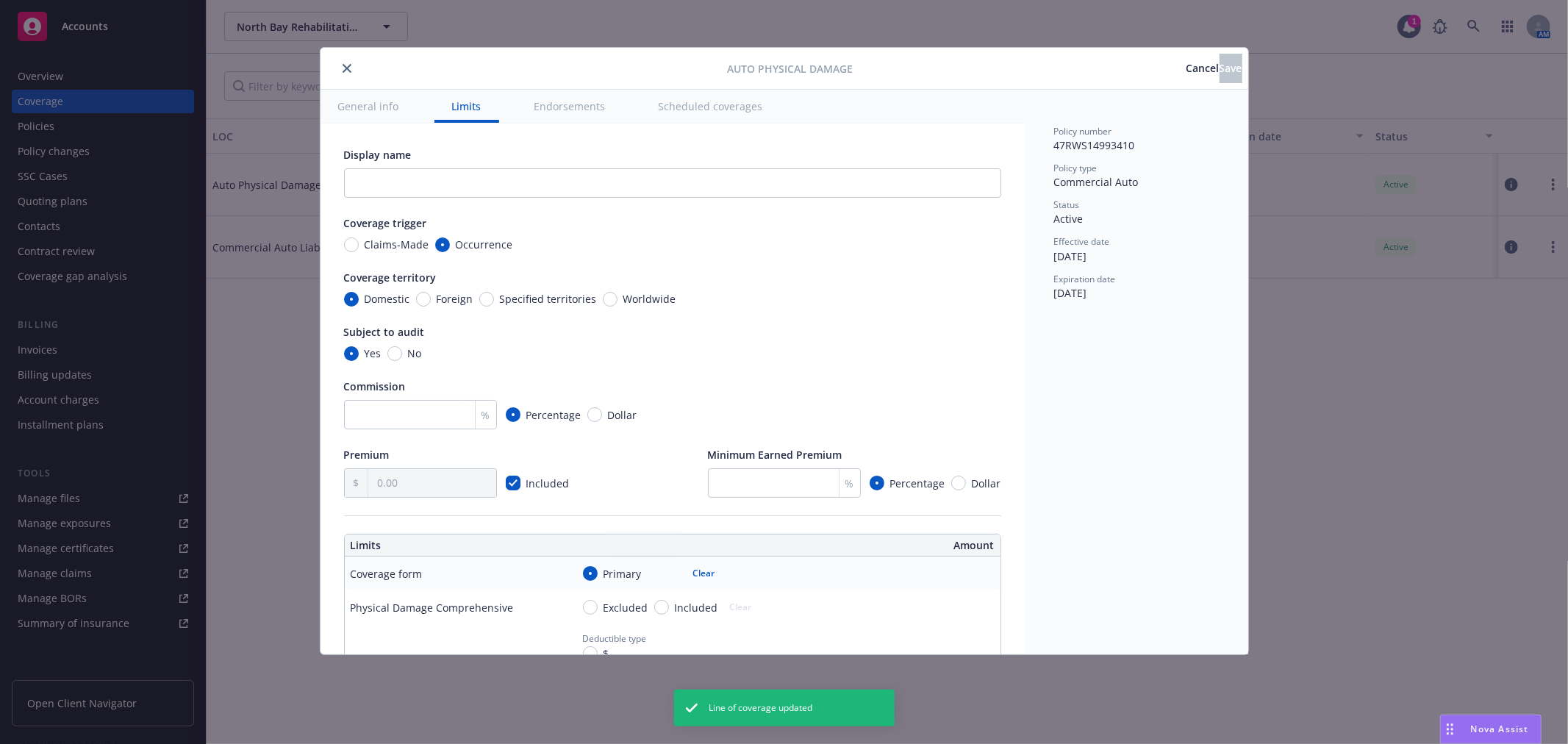
click at [351, 67] on button "close" at bounding box center [347, 68] width 18 height 18
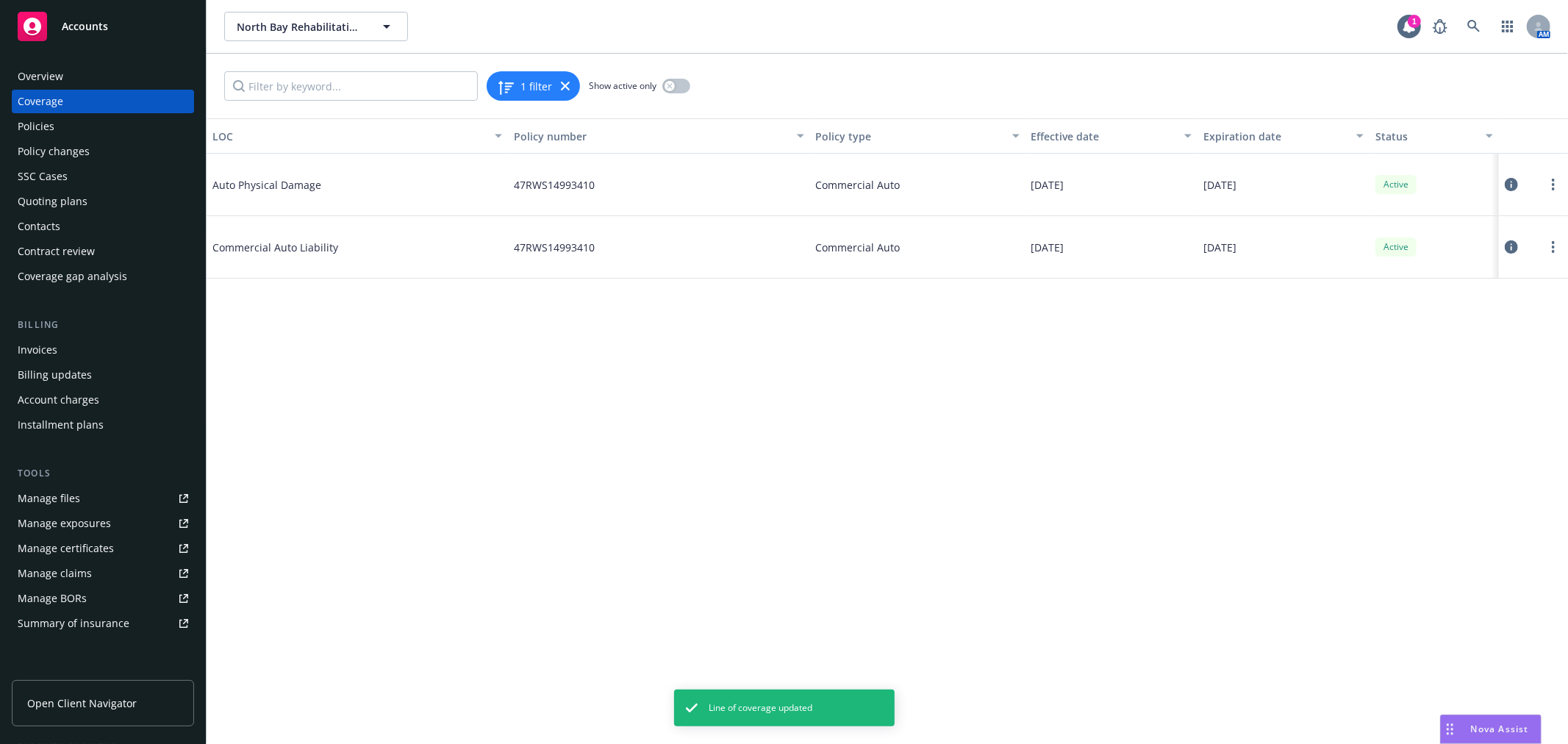
click at [97, 129] on div "Policies" at bounding box center [103, 126] width 171 height 24
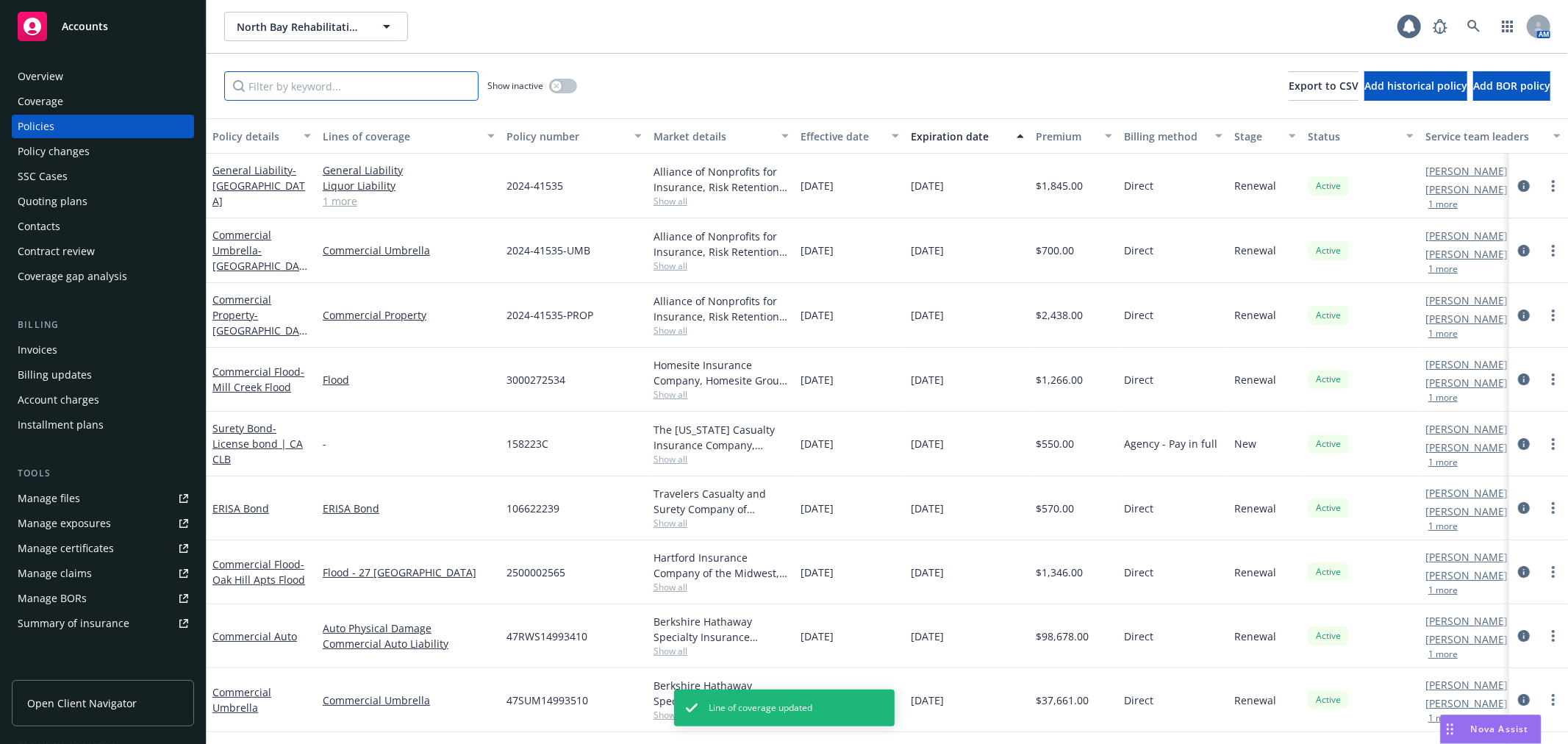
click at [296, 91] on input "Filter by keyword..." at bounding box center [352, 86] width 254 height 29
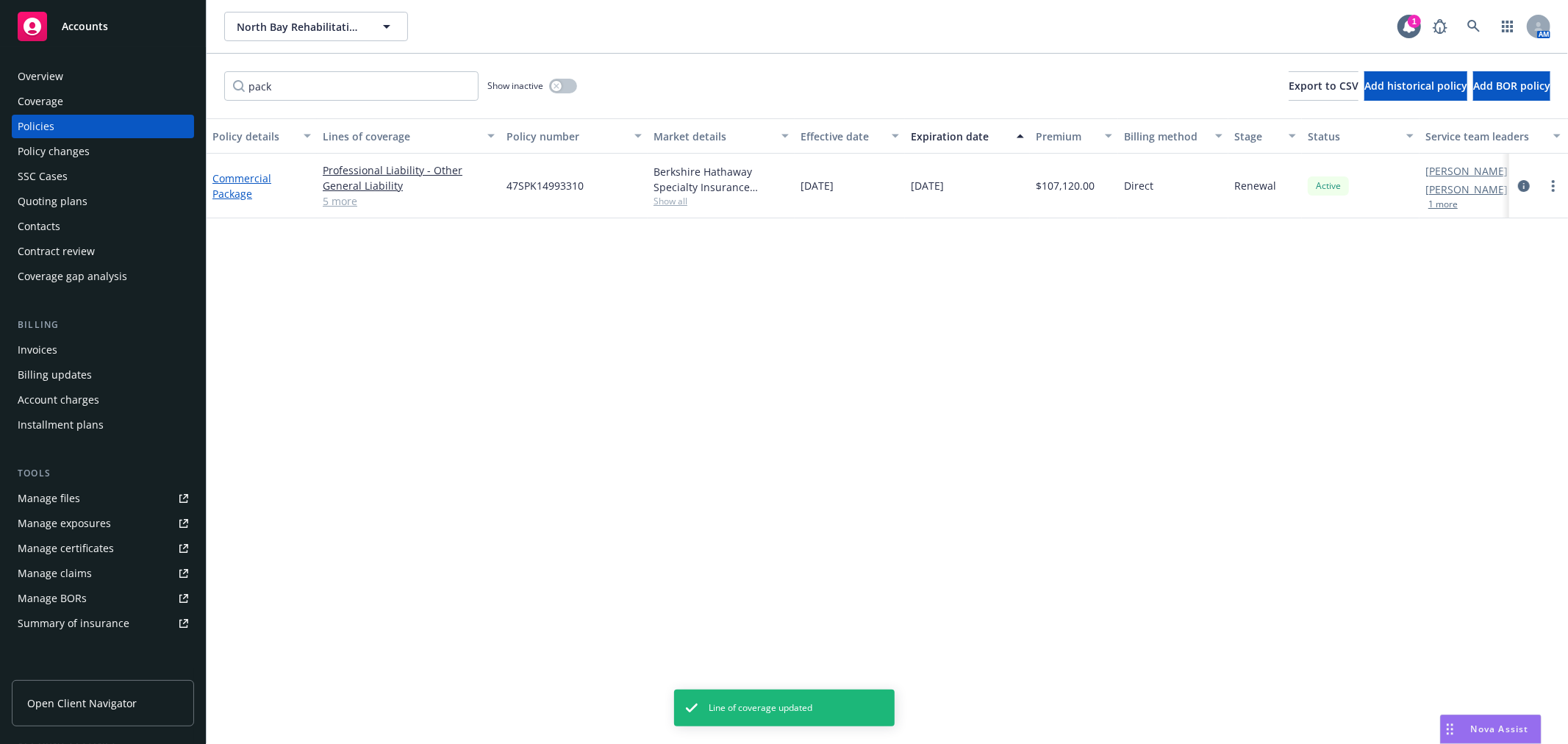
click at [231, 177] on link "Commercial Package" at bounding box center [242, 186] width 59 height 29
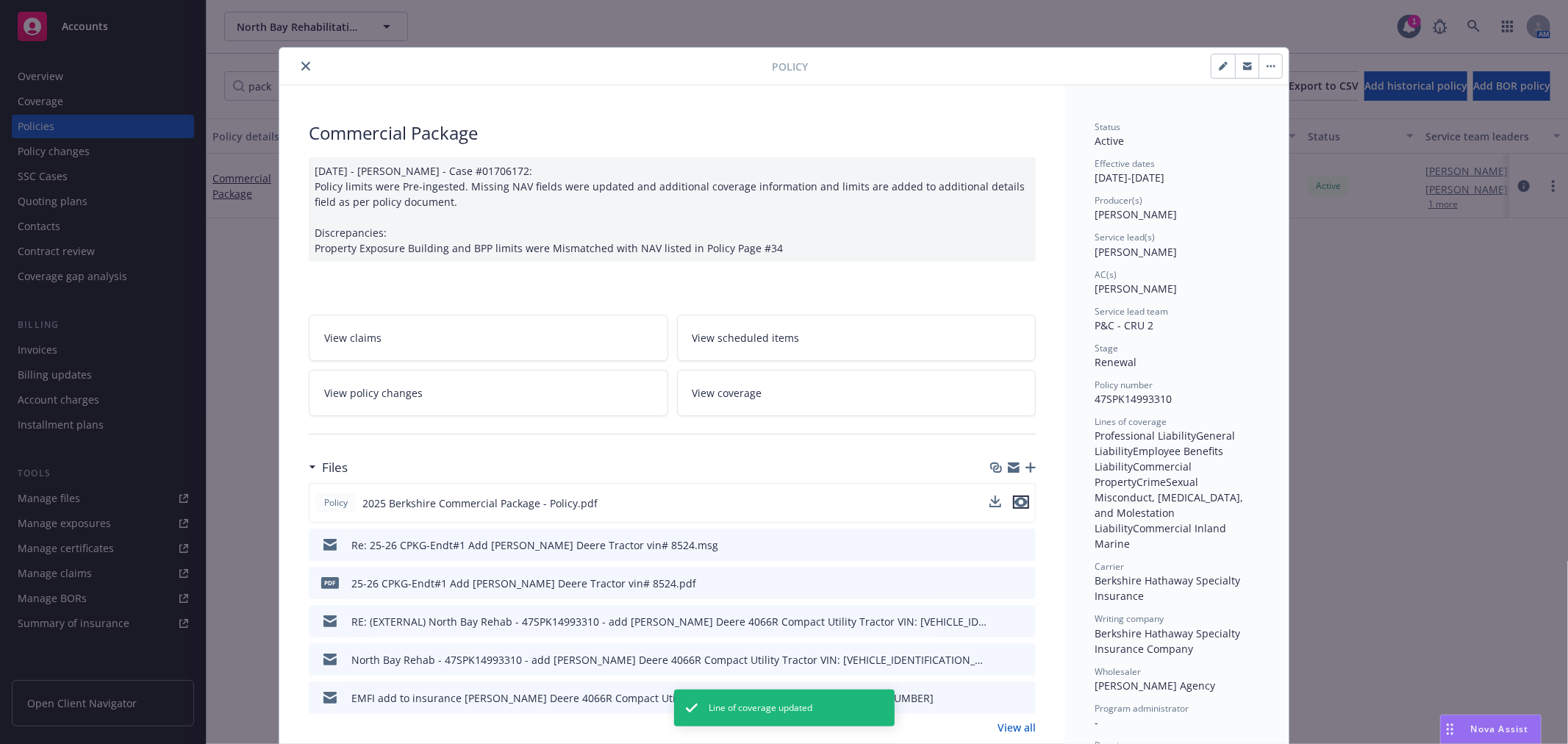
click at [1019, 501] on icon "preview file" at bounding box center [1021, 502] width 13 height 10
click at [301, 65] on icon "close" at bounding box center [305, 66] width 8 height 8
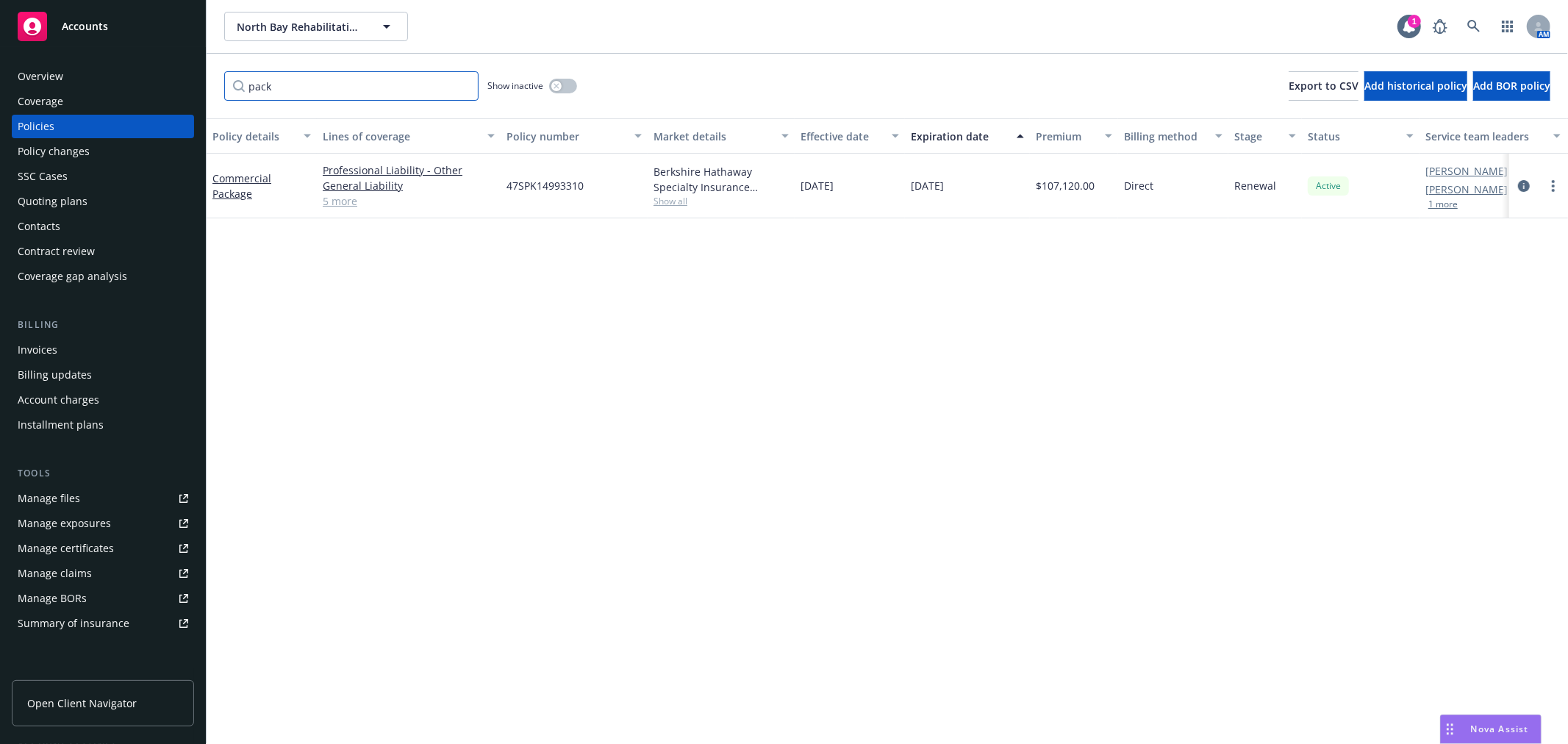
click at [262, 90] on input "pack" at bounding box center [352, 86] width 254 height 29
type input "auto"
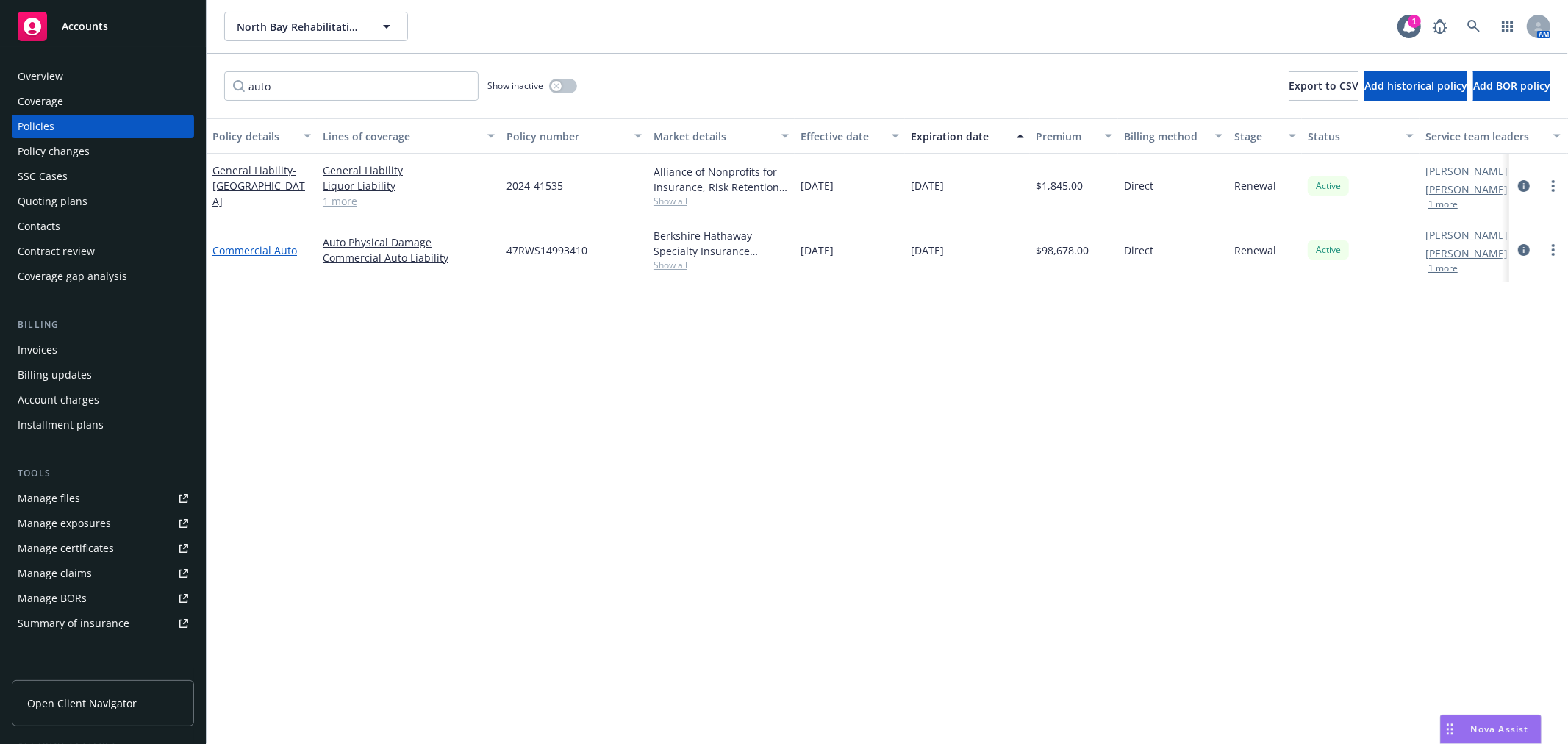
click at [248, 248] on link "Commercial Auto" at bounding box center [255, 250] width 85 height 14
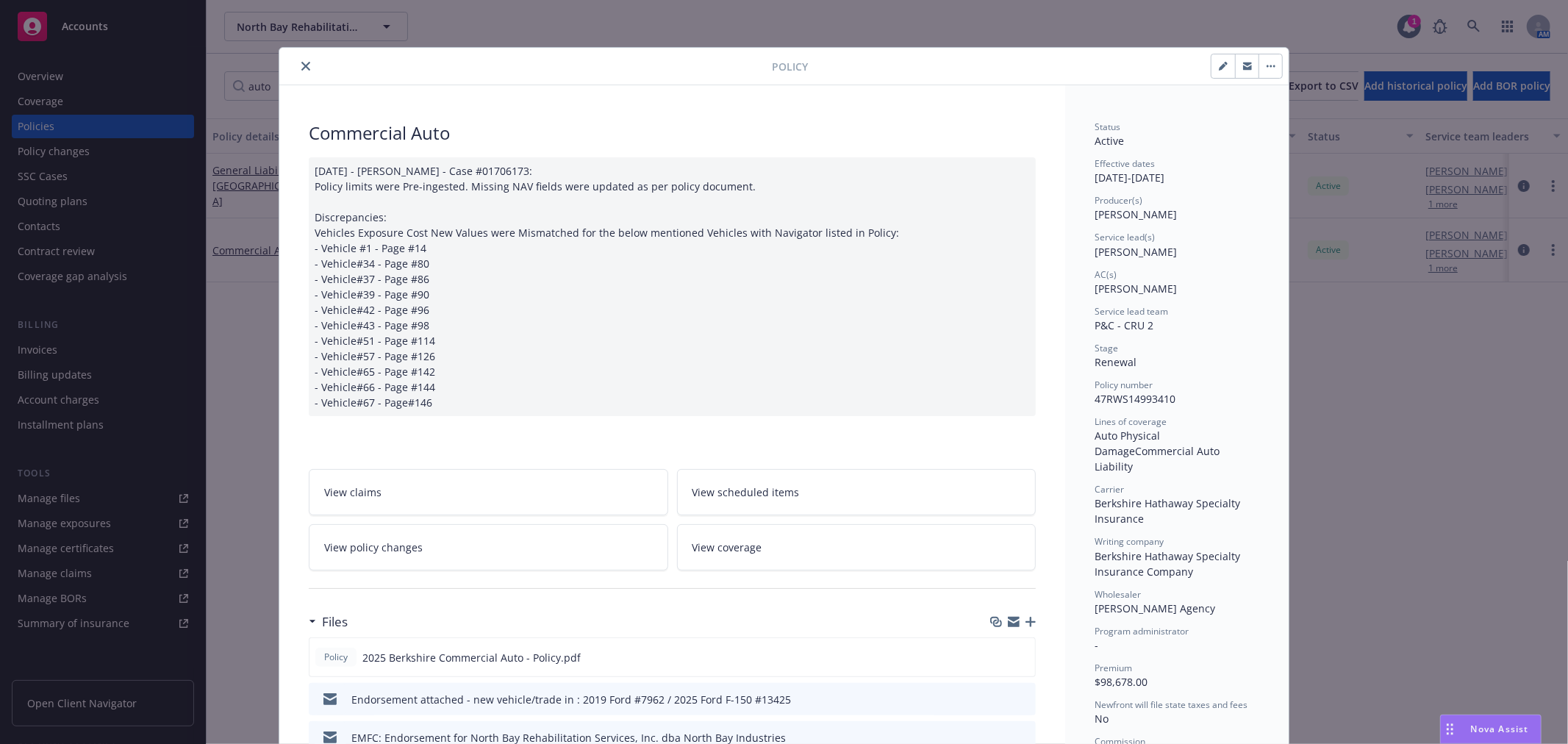
scroll to position [44, 0]
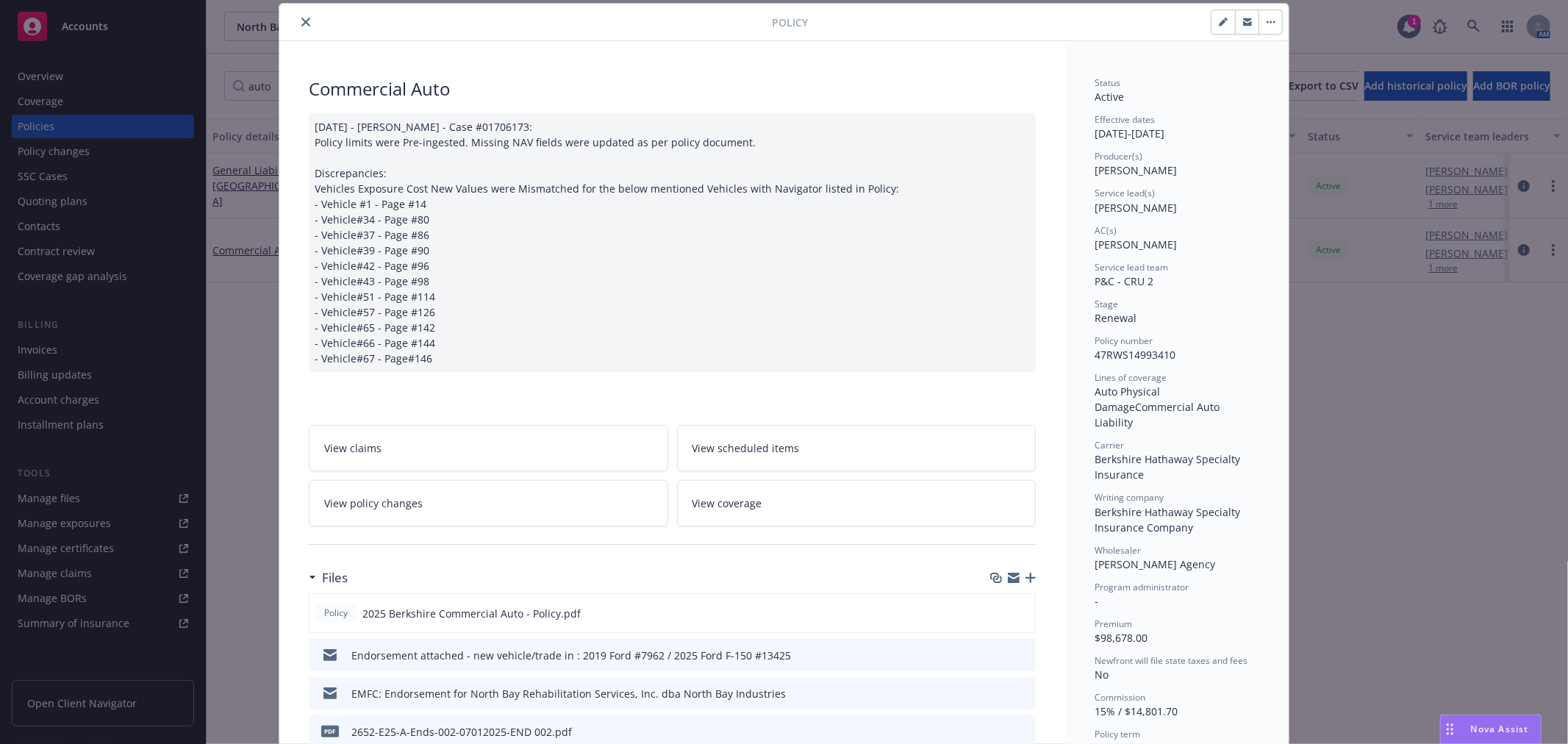
click at [301, 26] on icon "close" at bounding box center [305, 22] width 8 height 8
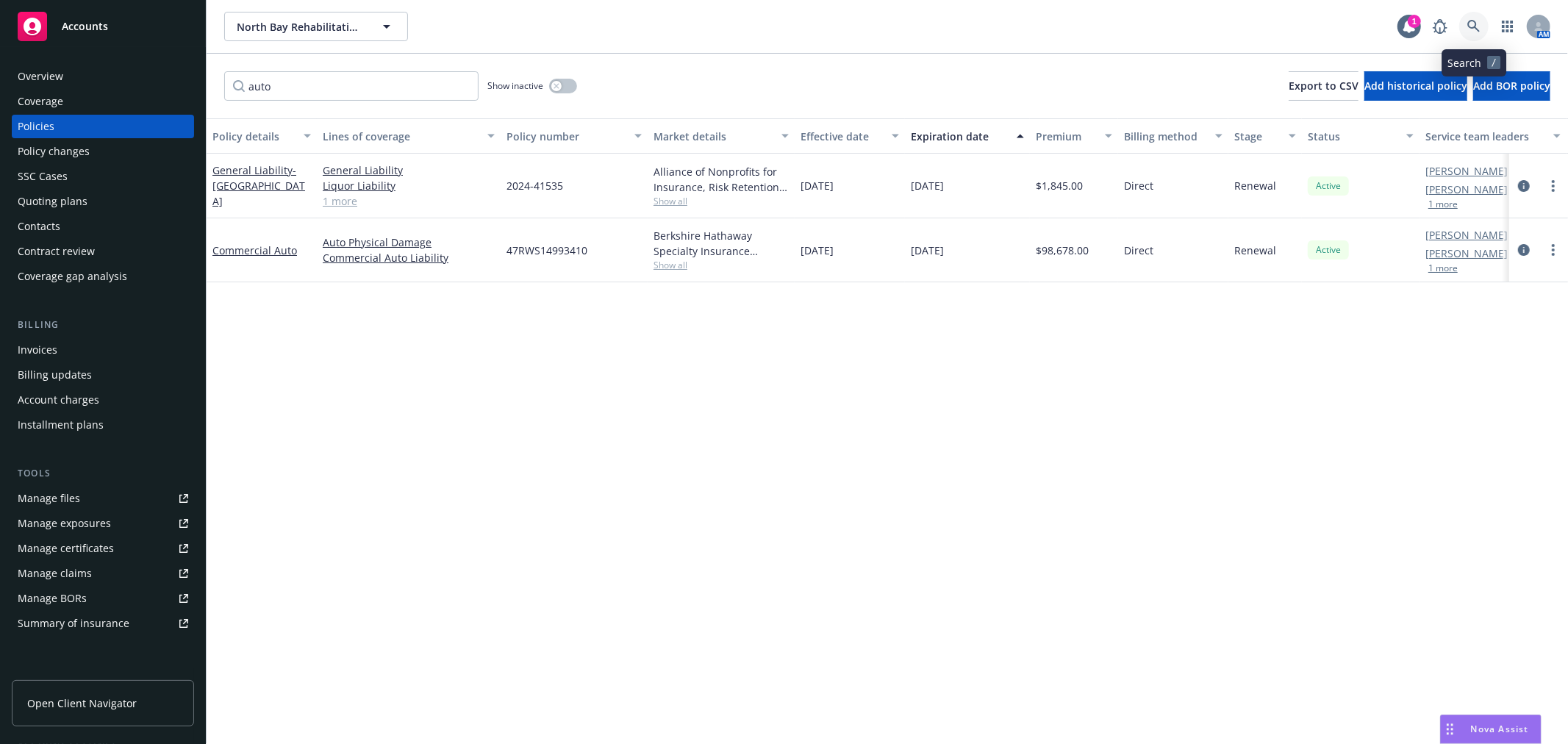
click at [1480, 22] on icon at bounding box center [1475, 27] width 13 height 13
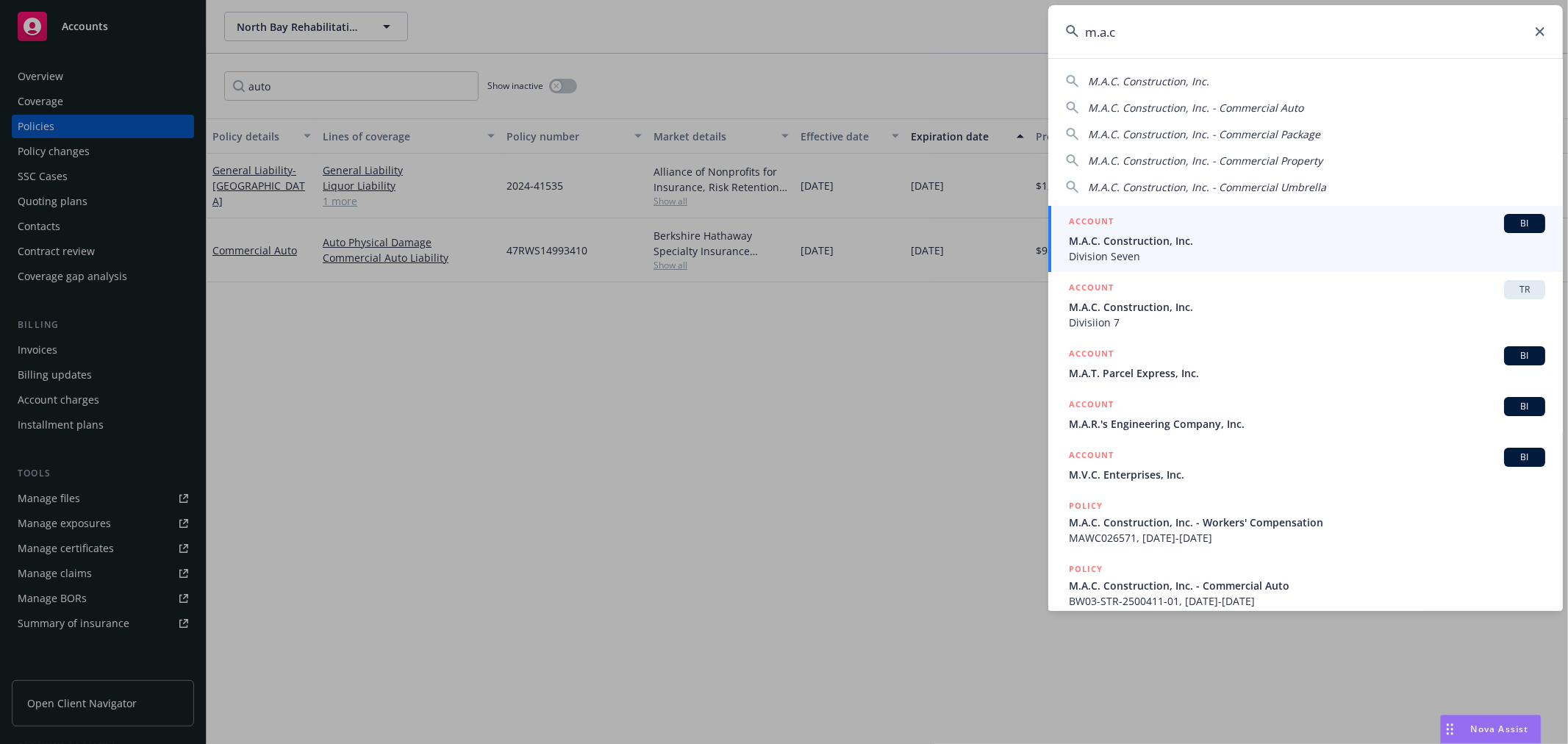
type input "m.a.c"
click at [1137, 233] on span "M.A.C. Construction, Inc." at bounding box center [1307, 240] width 476 height 15
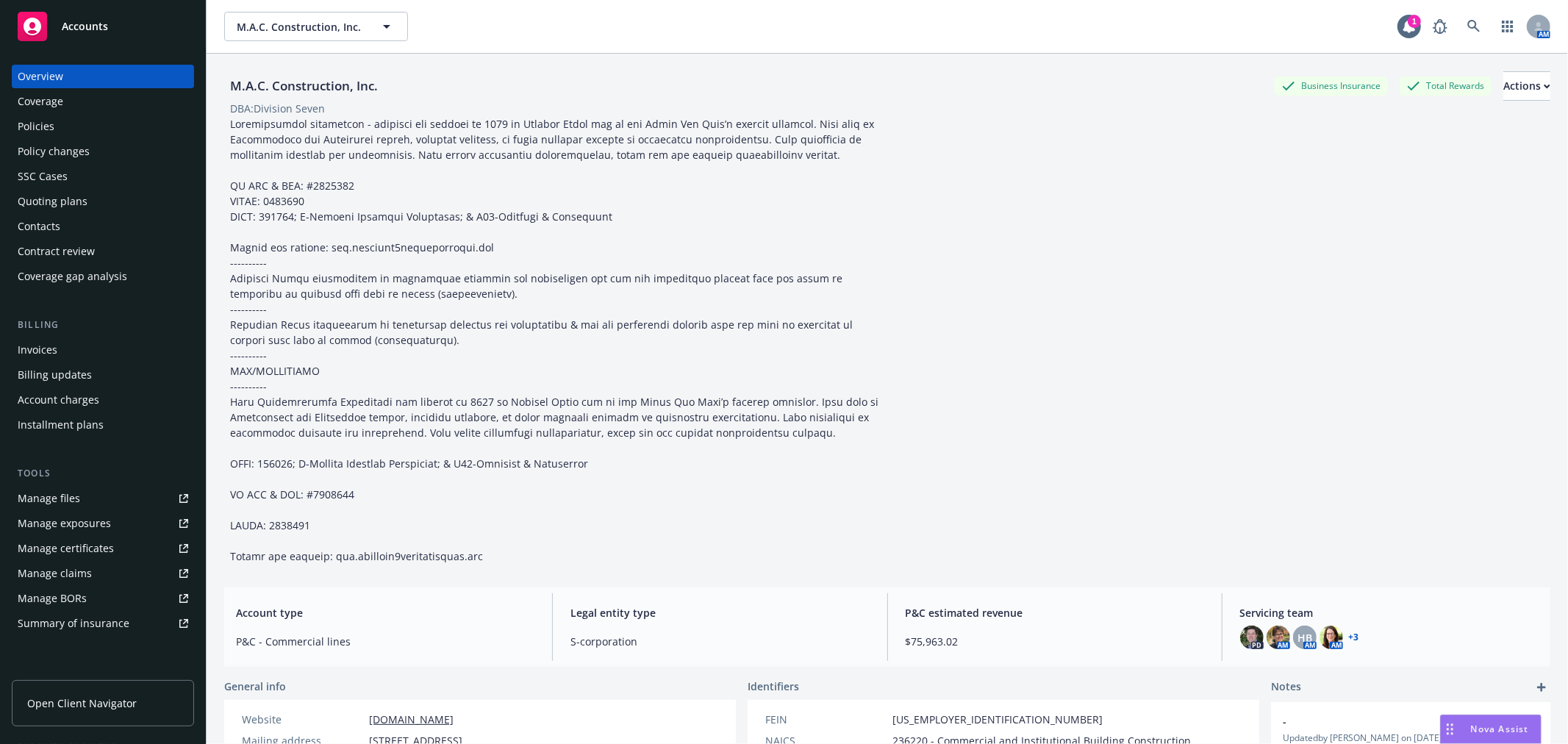
click at [103, 198] on div "Quoting plans" at bounding box center [103, 202] width 171 height 24
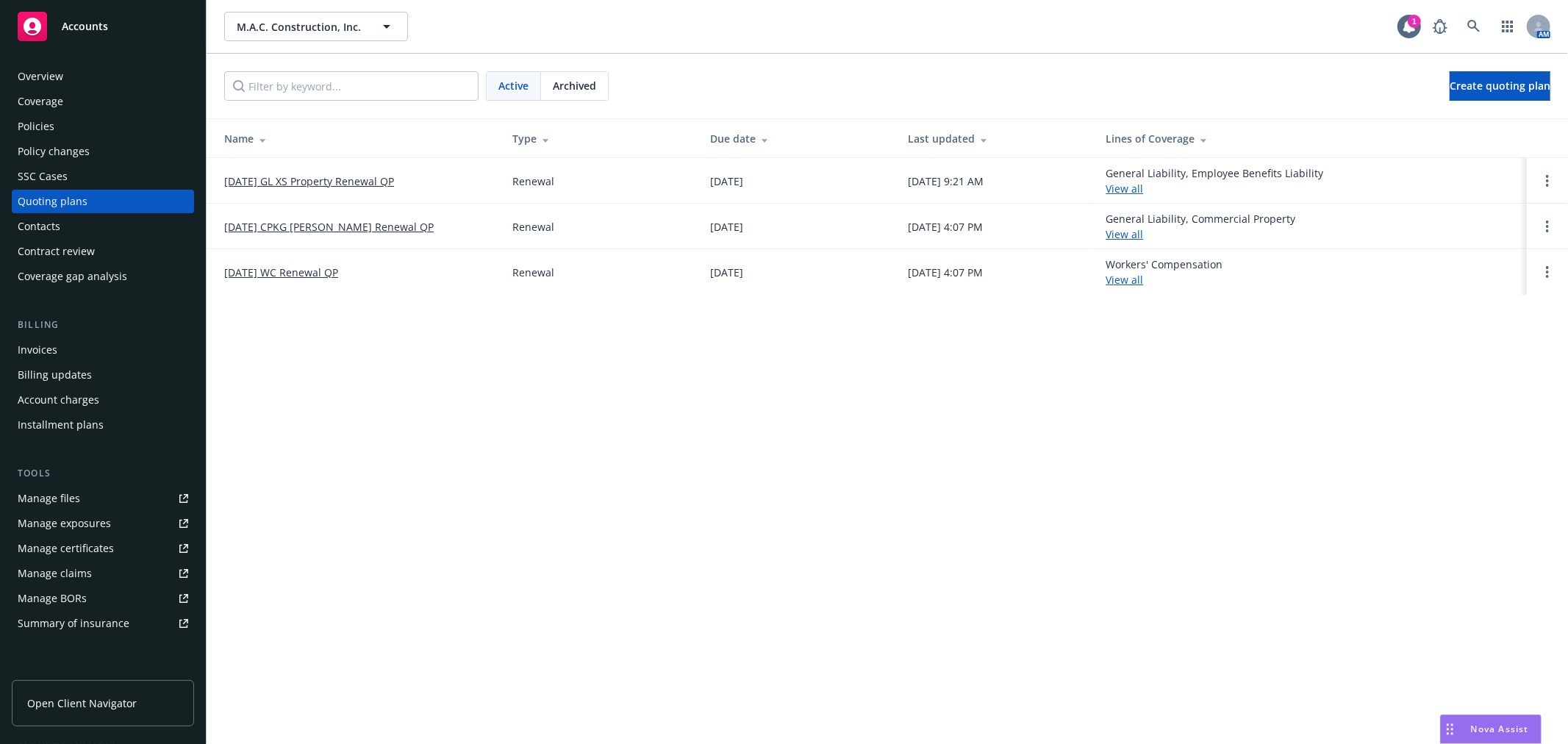
click at [333, 182] on link "[DATE] GL XS Property Renewal QP" at bounding box center [310, 181] width 170 height 15
